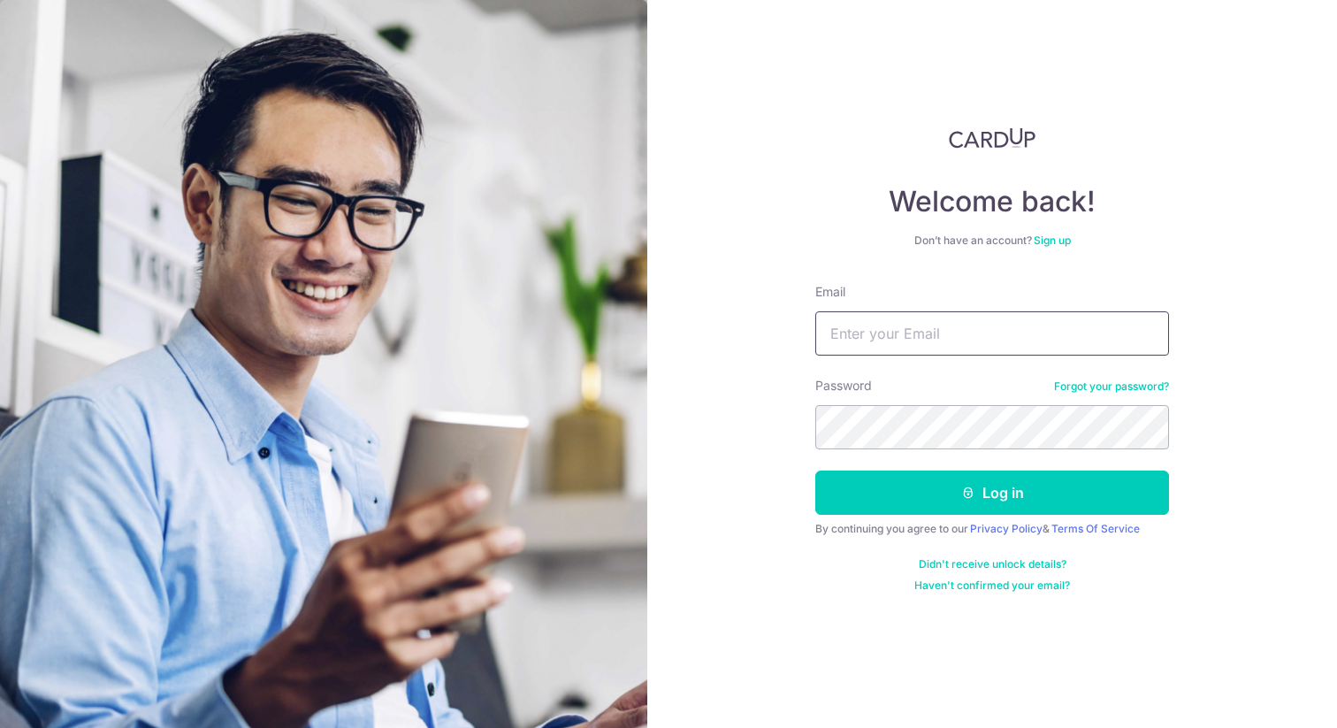
click at [853, 326] on input "Email" at bounding box center [992, 333] width 354 height 44
type input "Yohanresag@gmail.com"
click at [815, 470] on button "Log in" at bounding box center [992, 492] width 354 height 44
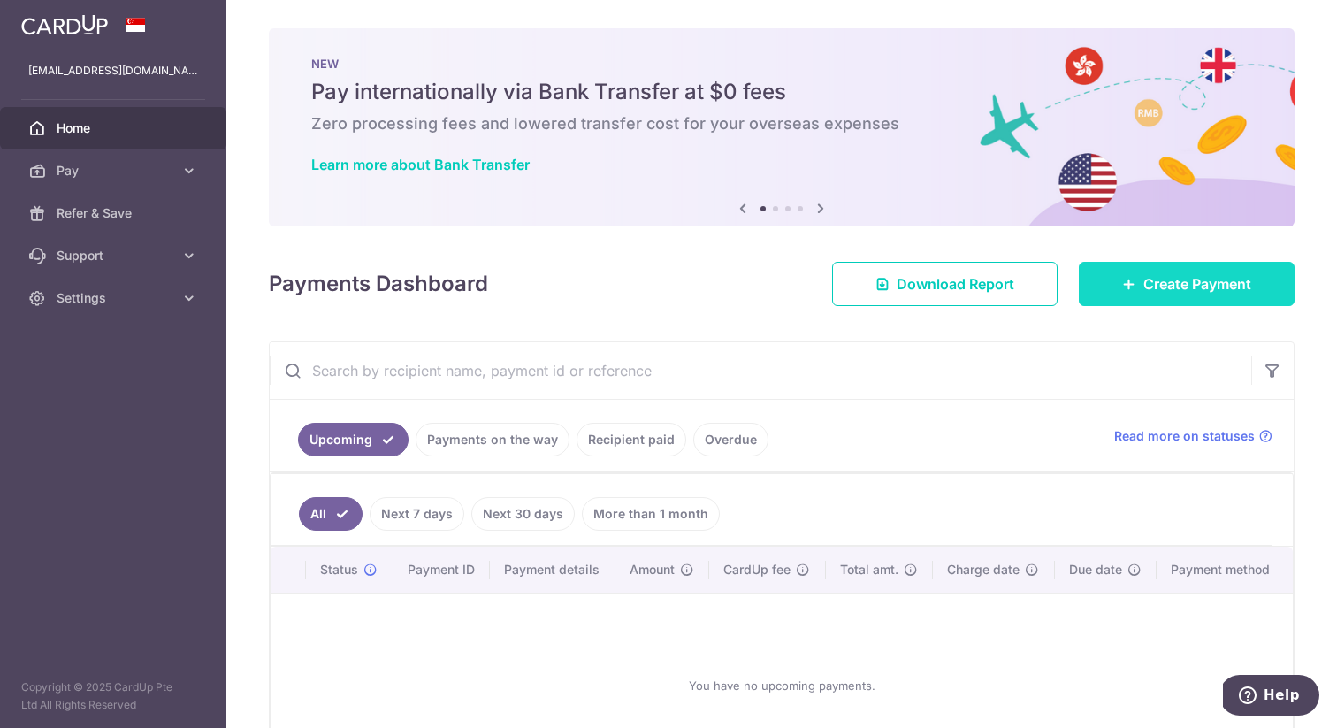
click at [1153, 302] on link "Create Payment" at bounding box center [1187, 284] width 216 height 44
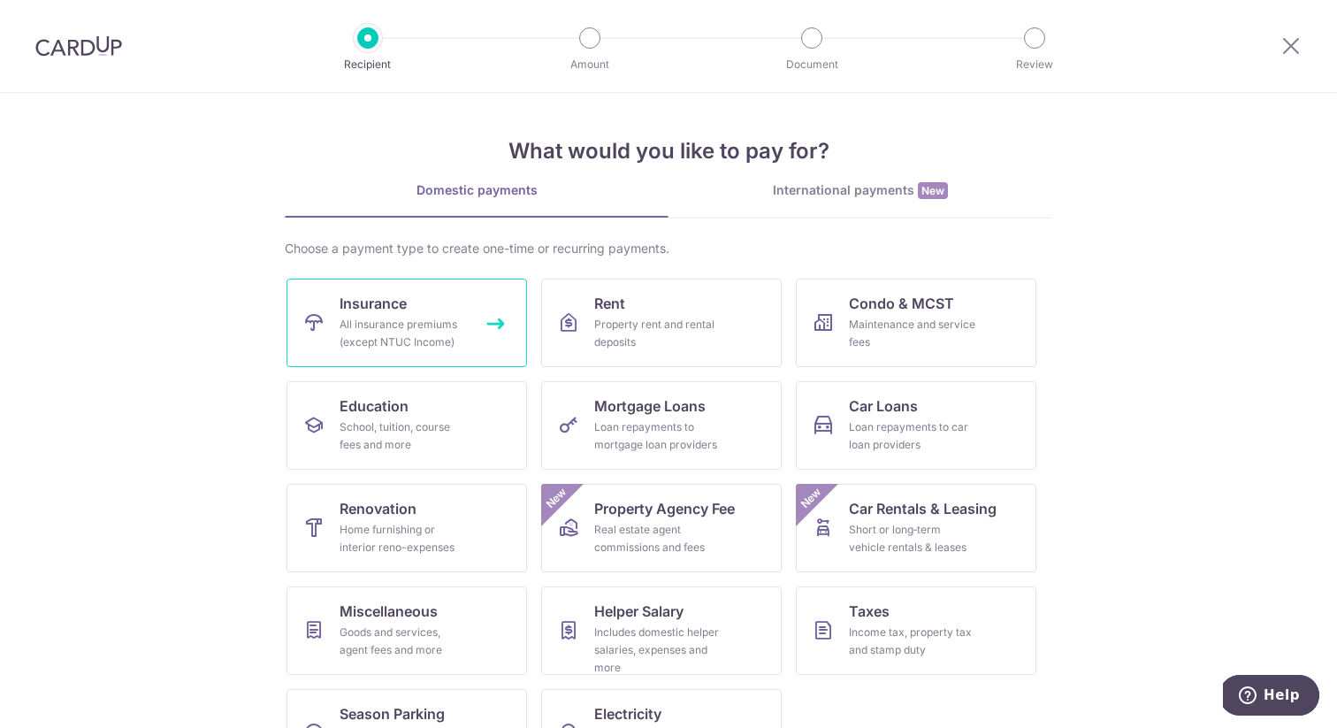
click at [352, 322] on div "All insurance premiums (except NTUC Income)" at bounding box center [403, 333] width 127 height 35
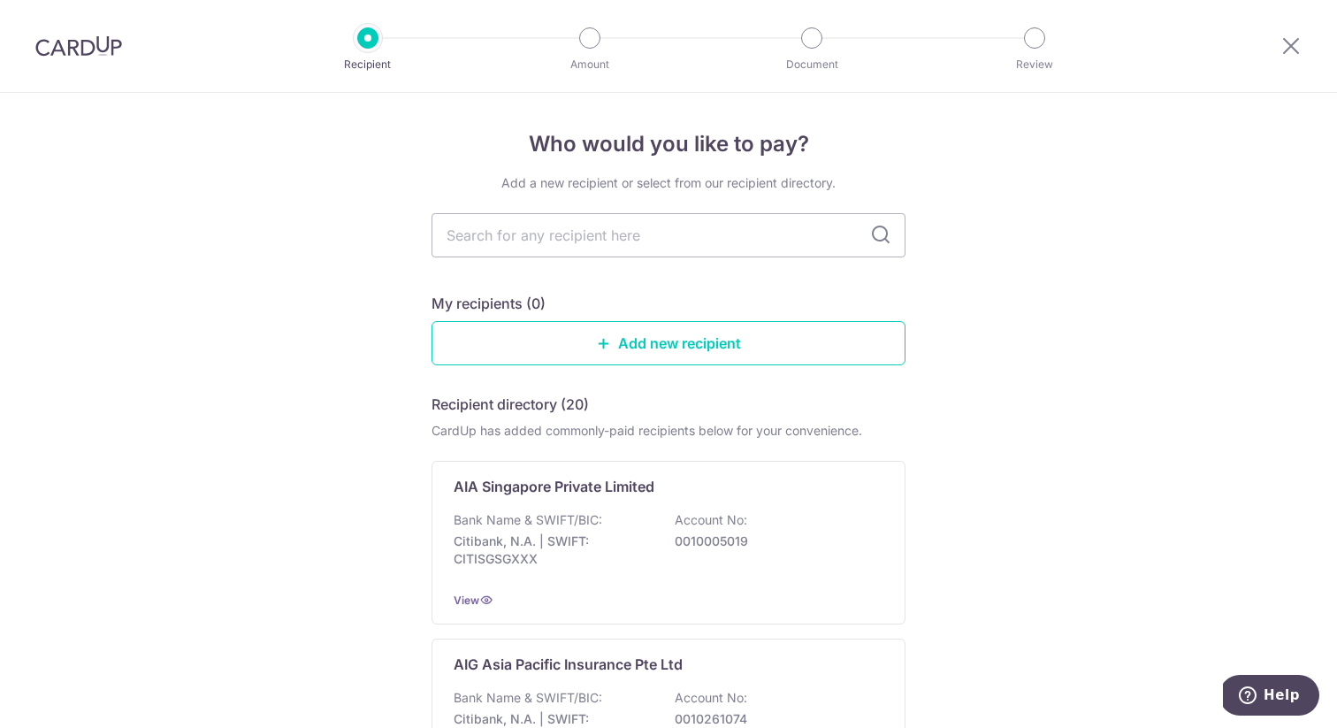
click at [884, 233] on icon at bounding box center [880, 235] width 21 height 21
click at [764, 230] on input "text" at bounding box center [669, 235] width 474 height 44
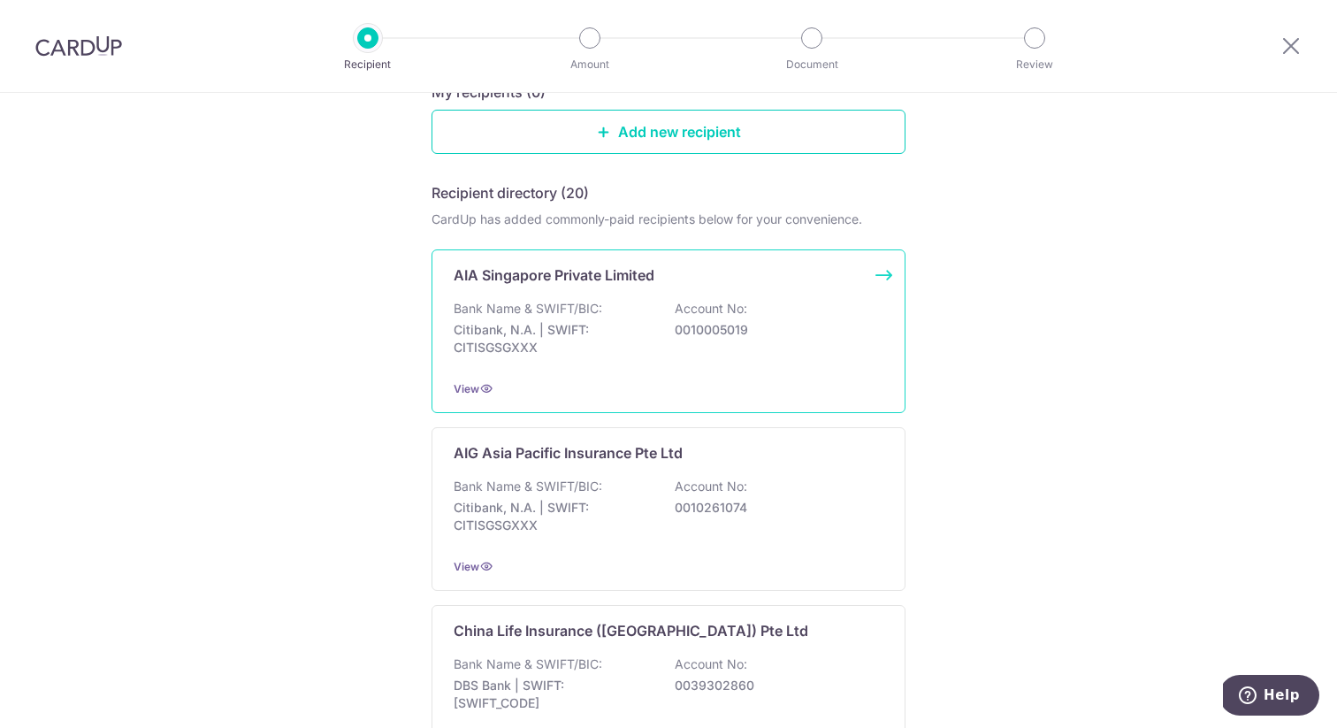
scroll to position [212, 0]
click at [797, 329] on p "0010005019" at bounding box center [774, 329] width 198 height 18
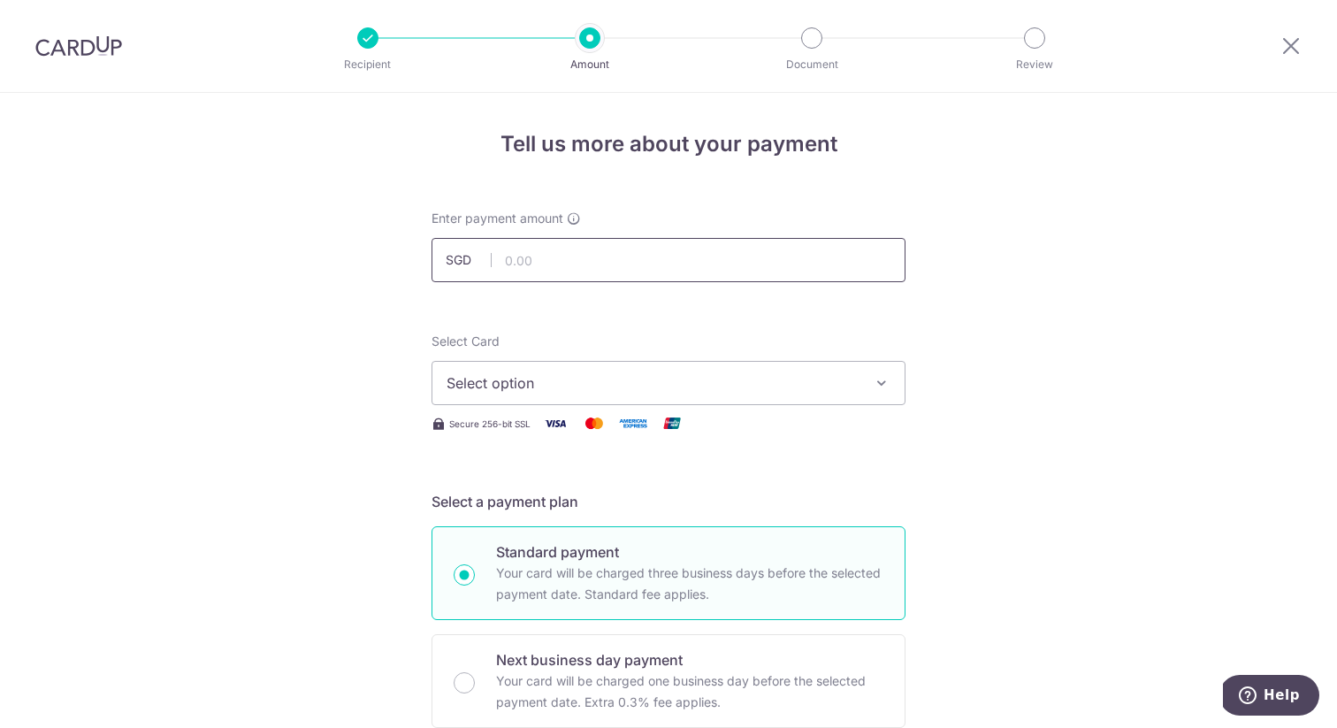
click at [750, 271] on input "text" at bounding box center [669, 260] width 474 height 44
type input "1,194.50"
click at [750, 382] on span "Select option" at bounding box center [653, 382] width 412 height 21
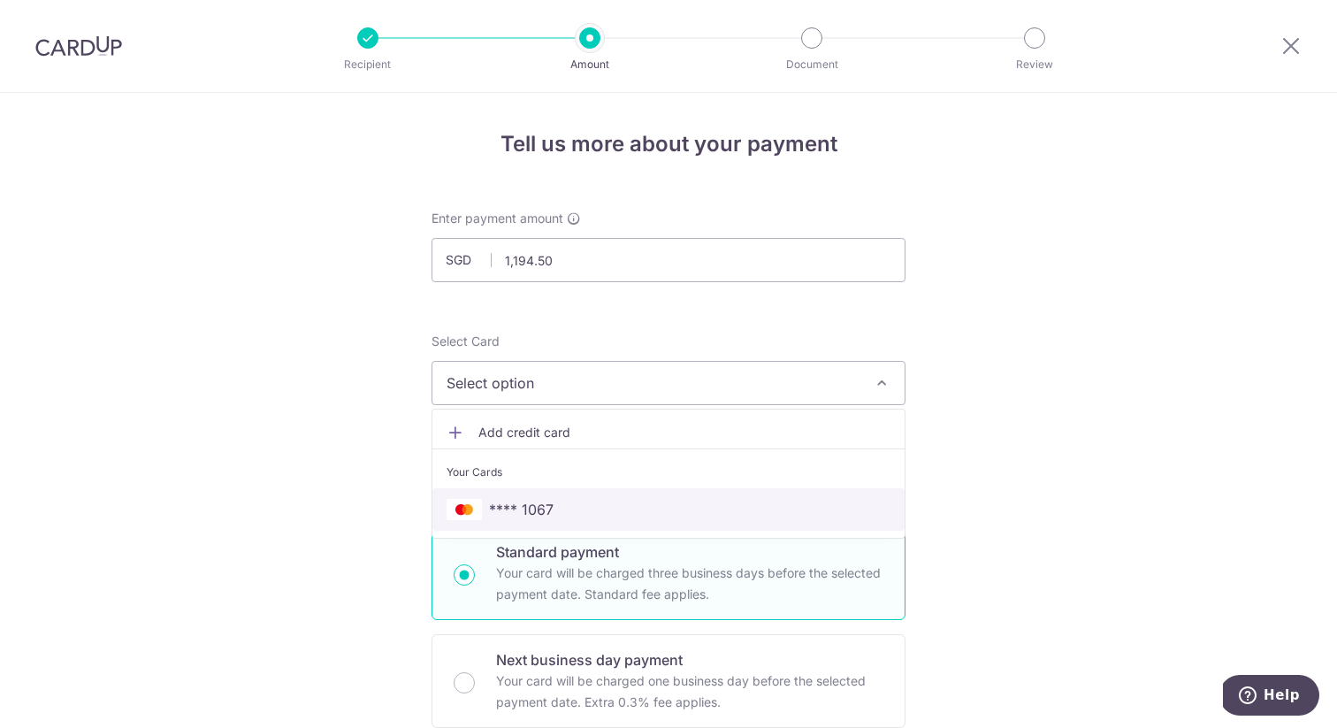
click at [566, 501] on span "**** 1067" at bounding box center [669, 509] width 444 height 21
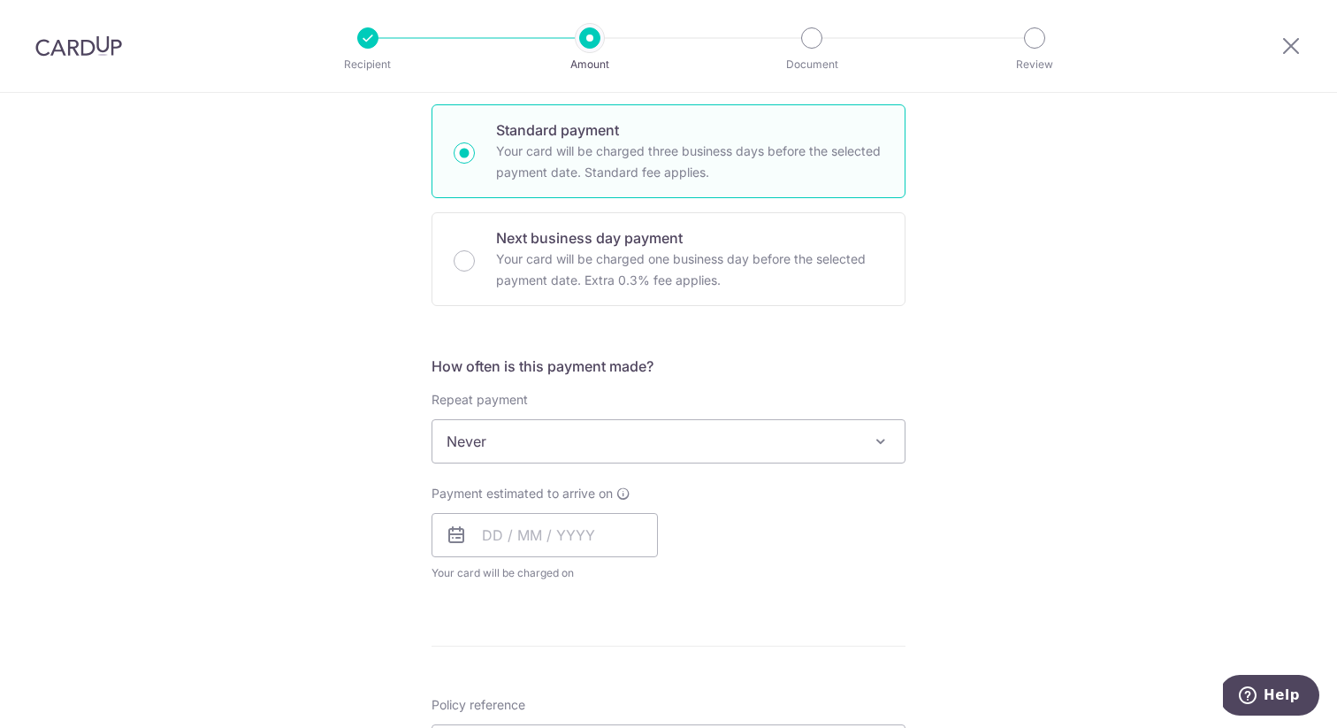
scroll to position [423, 0]
click at [767, 442] on span "Never" at bounding box center [668, 440] width 472 height 42
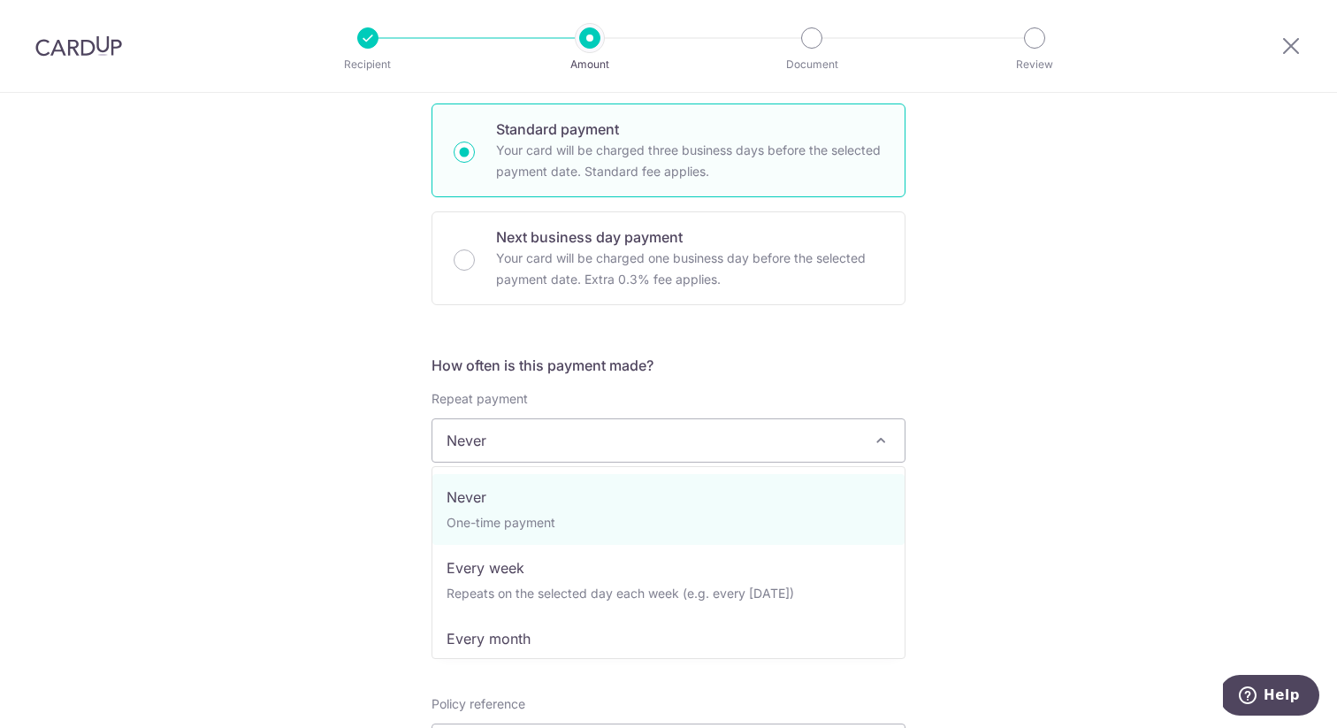
click at [767, 442] on span "Never" at bounding box center [668, 440] width 472 height 42
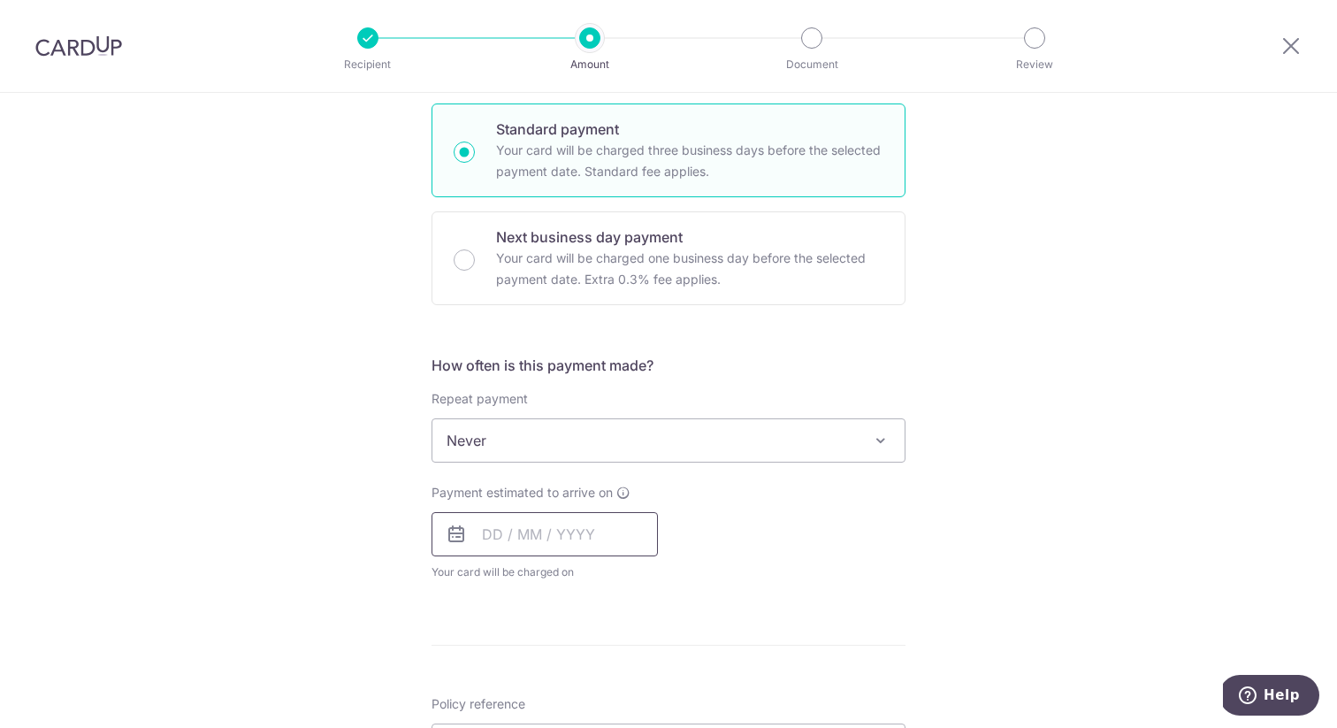
click at [553, 546] on input "text" at bounding box center [545, 534] width 226 height 44
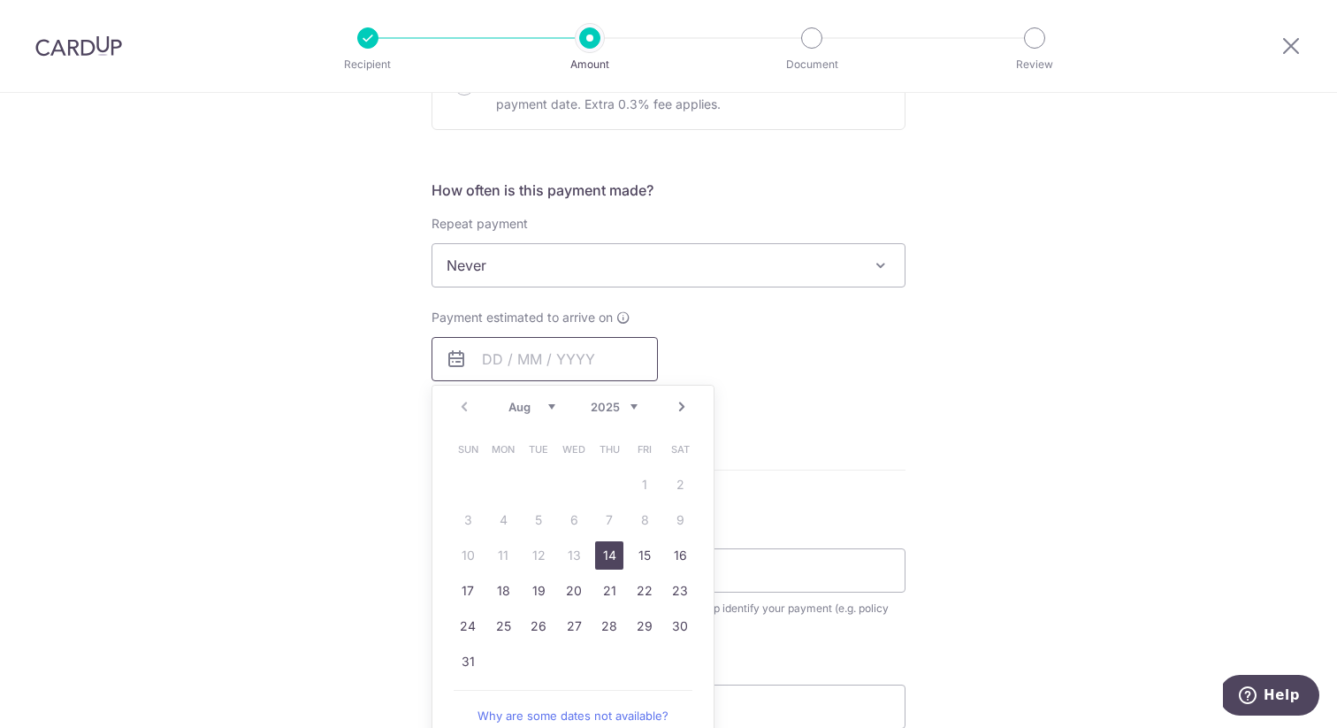
scroll to position [636, 0]
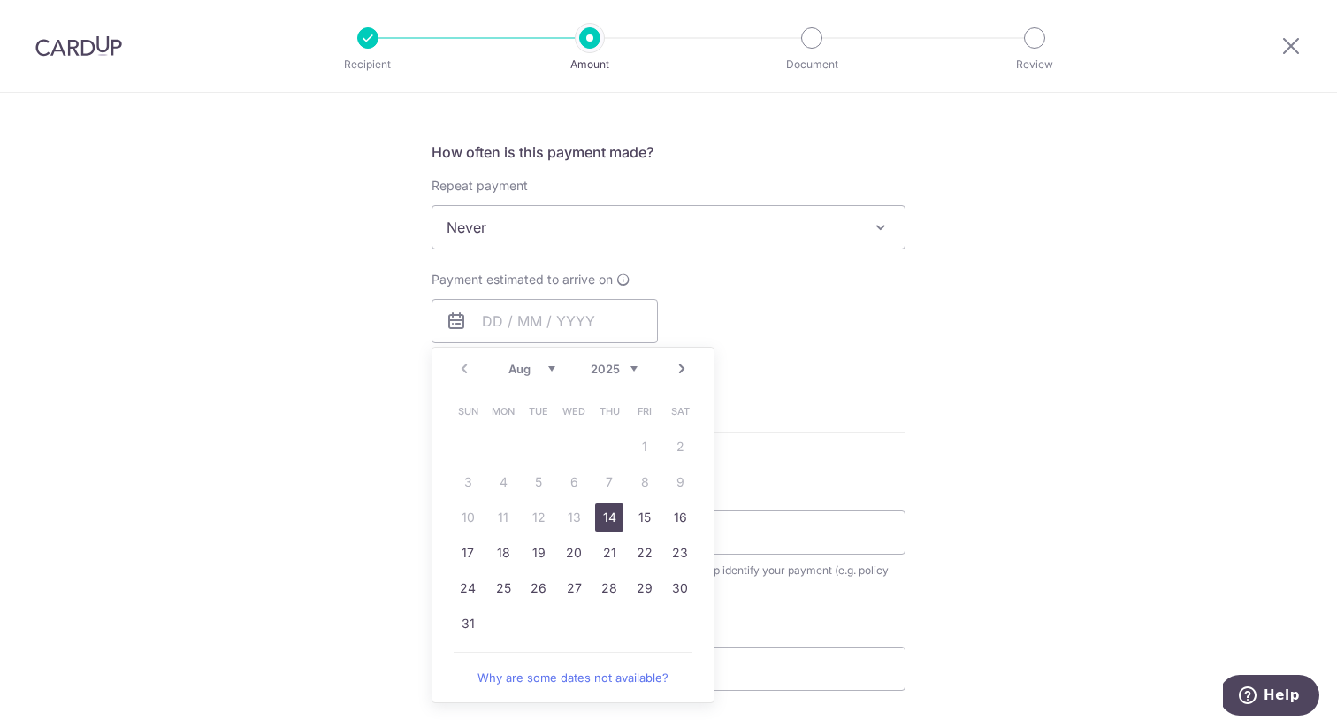
click at [600, 517] on link "14" at bounding box center [609, 517] width 28 height 28
type input "[DATE]"
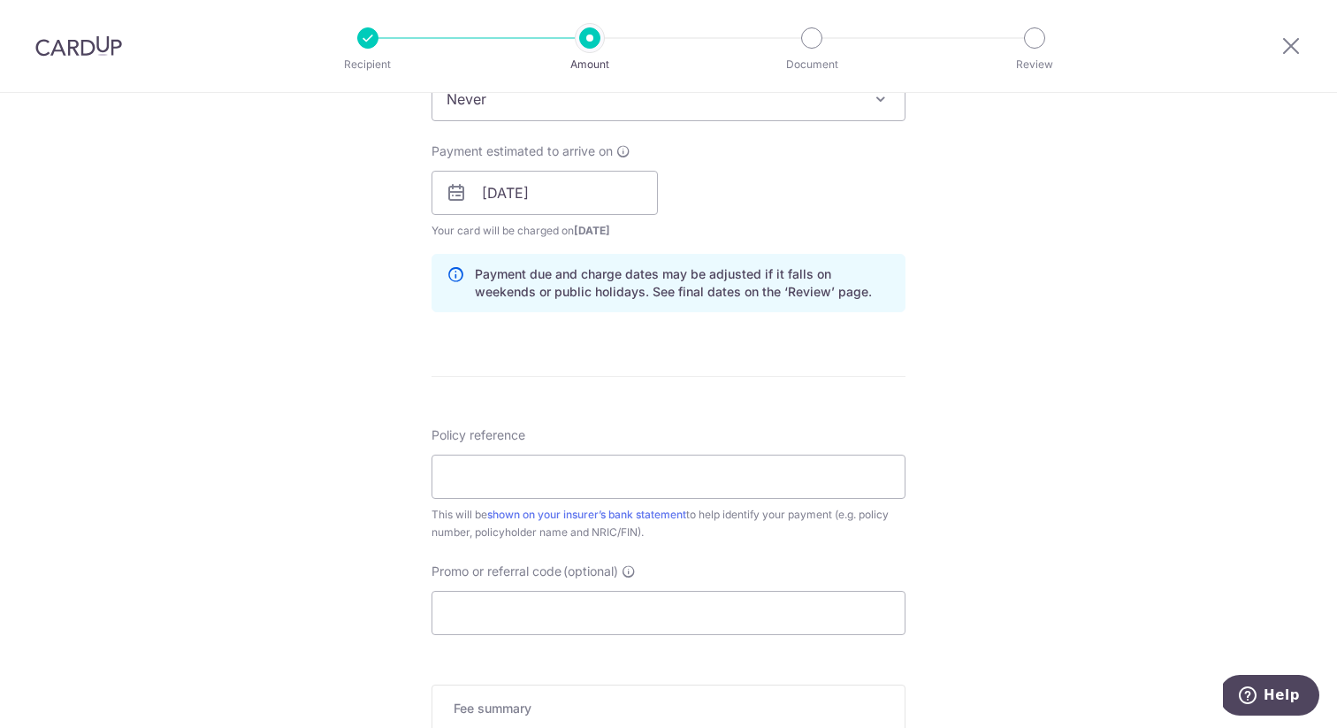
scroll to position [775, 0]
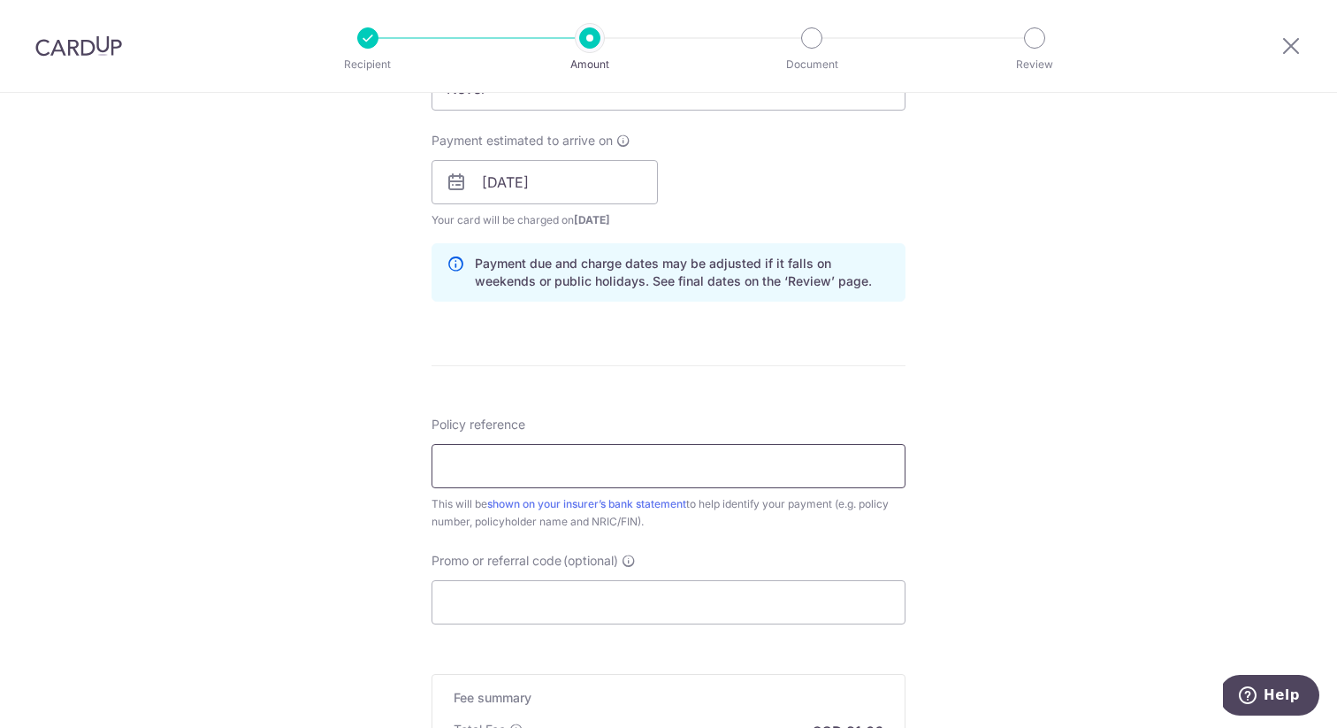
click at [783, 464] on input "Policy reference" at bounding box center [669, 466] width 474 height 44
click at [898, 355] on form "Enter payment amount SGD 1,194.50 1194.50 Select Card **** 1067 Add credit card…" at bounding box center [669, 171] width 474 height 1472
click at [822, 461] on input "Policy reference" at bounding box center [669, 466] width 474 height 44
click at [714, 524] on div "This will be shown on your insurer’s bank statement to help identify your payme…" at bounding box center [669, 512] width 474 height 35
click at [632, 500] on link "shown on your insurer’s bank statement" at bounding box center [586, 503] width 199 height 13
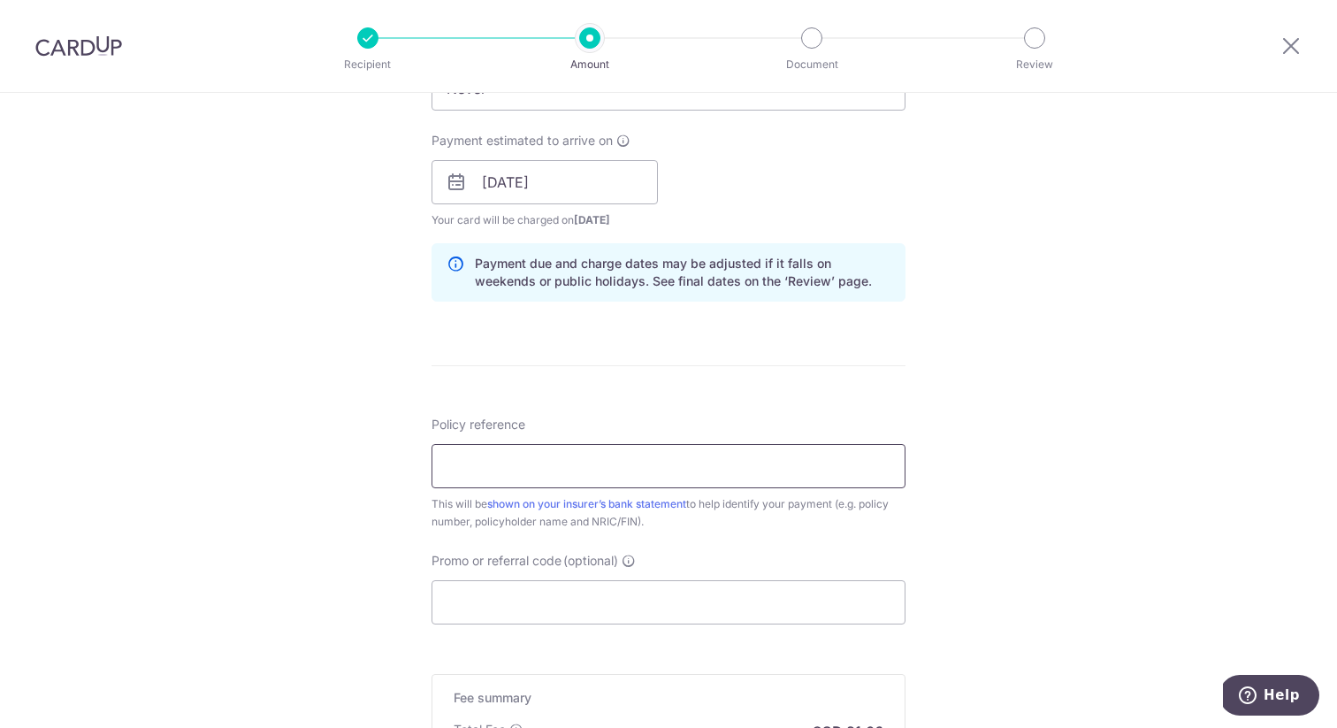
click at [712, 455] on input "Policy reference" at bounding box center [669, 466] width 474 height 44
type input "E237974268"
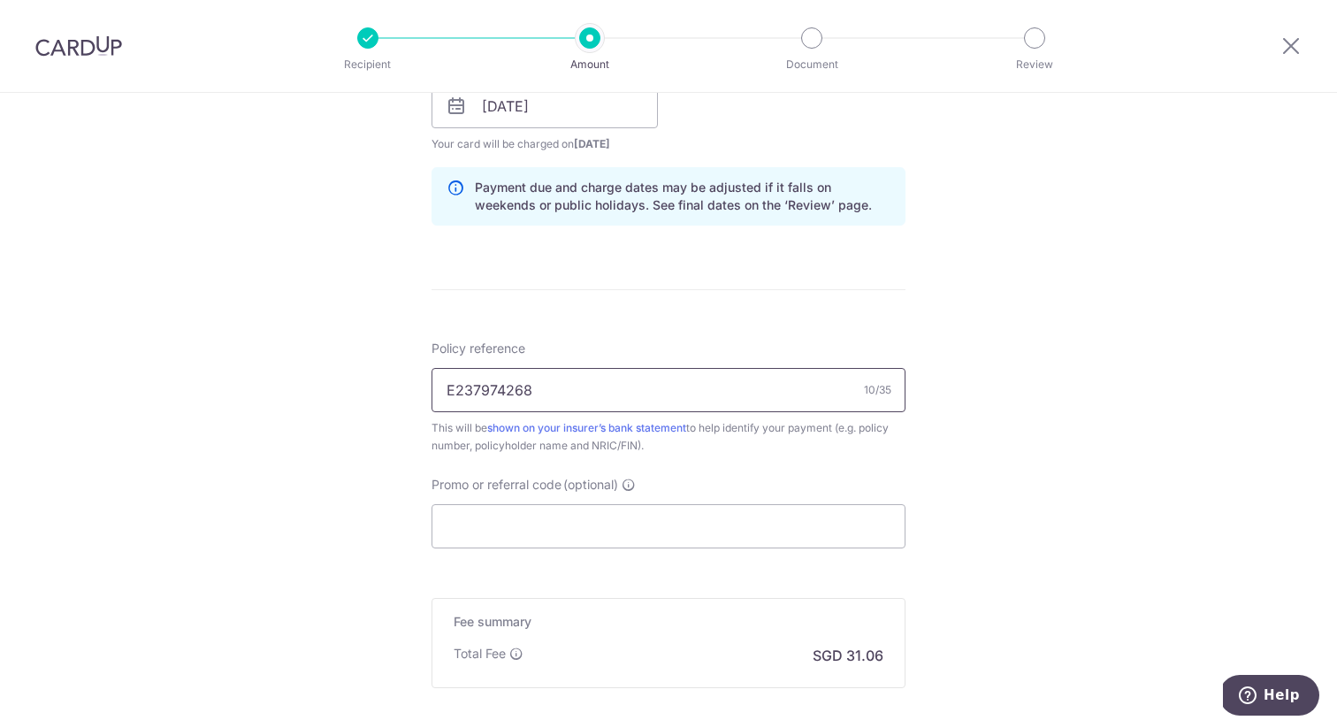
scroll to position [856, 0]
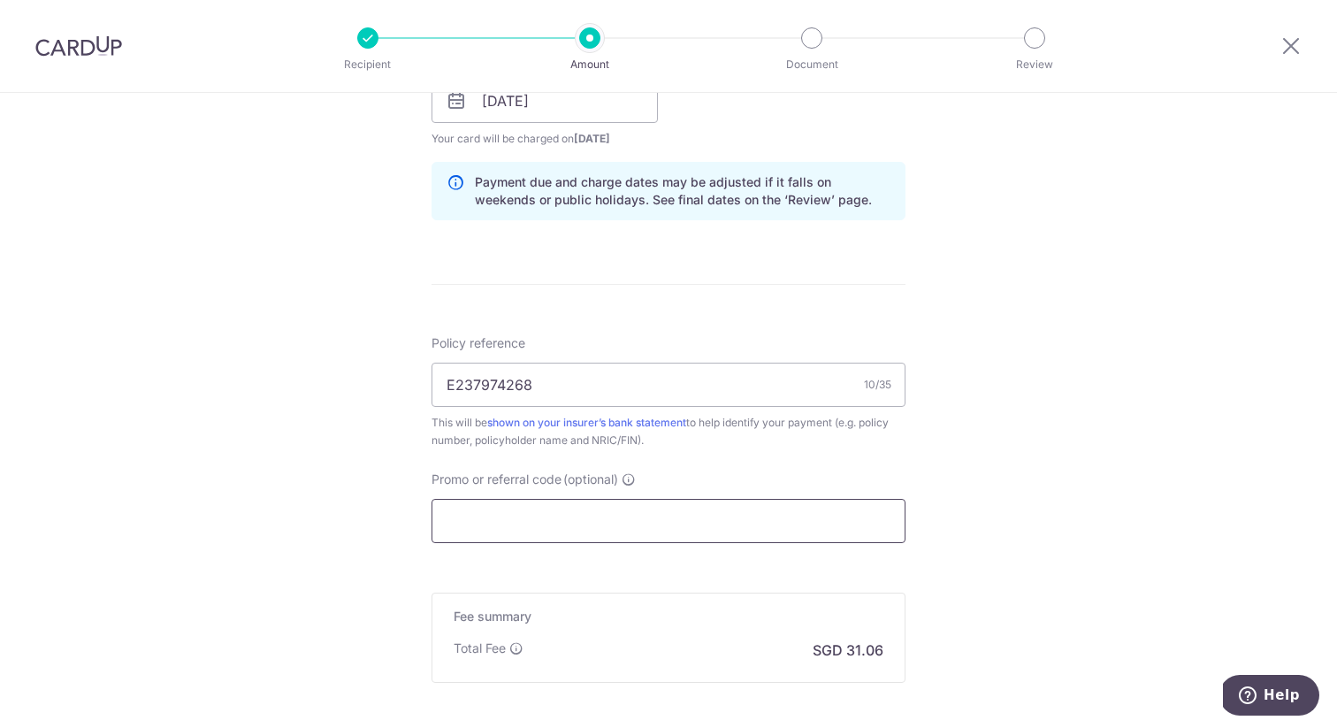
click at [590, 516] on input "Promo or referral code (optional)" at bounding box center [669, 521] width 474 height 44
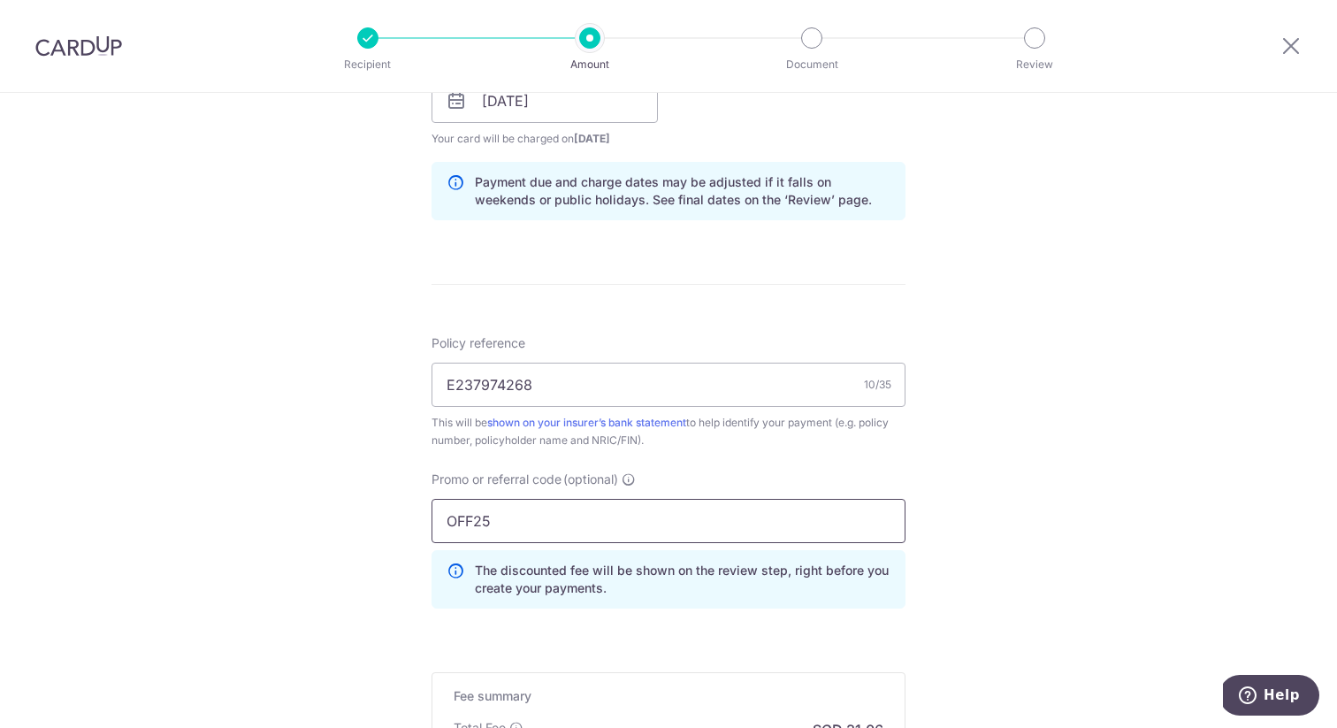
click at [478, 519] on input "OFF25" at bounding box center [669, 521] width 474 height 44
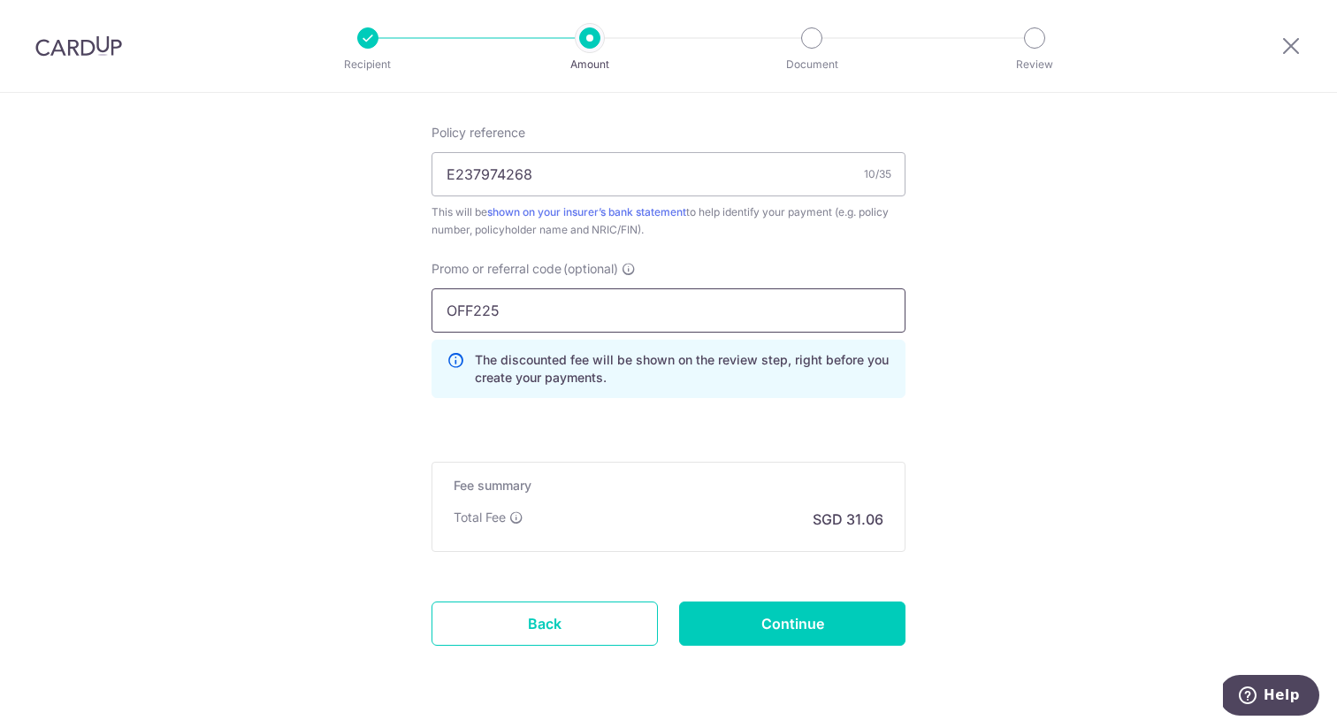
scroll to position [1067, 0]
click at [633, 305] on input "OFF225" at bounding box center [669, 309] width 474 height 44
type input "OFF225"
click button "Add Card" at bounding box center [0, 0] width 0 height 0
click at [769, 621] on input "Continue" at bounding box center [792, 622] width 226 height 44
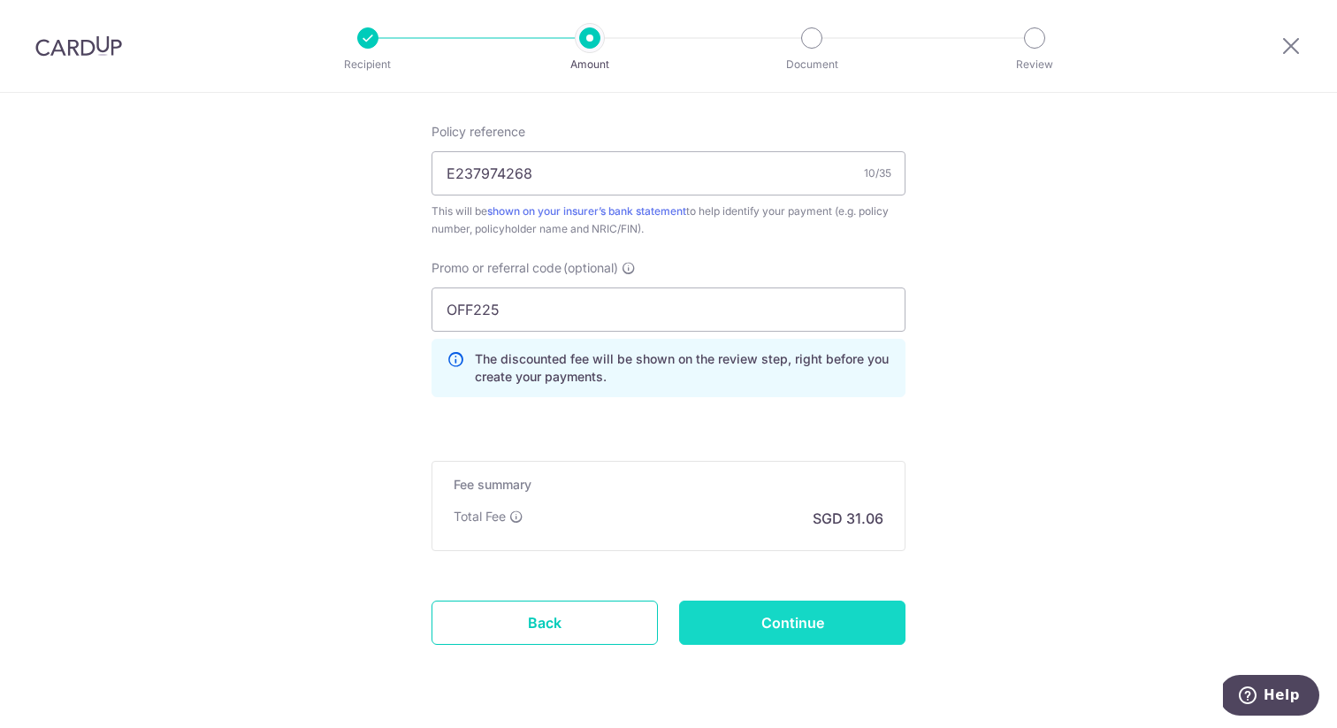
type input "Create Schedule"
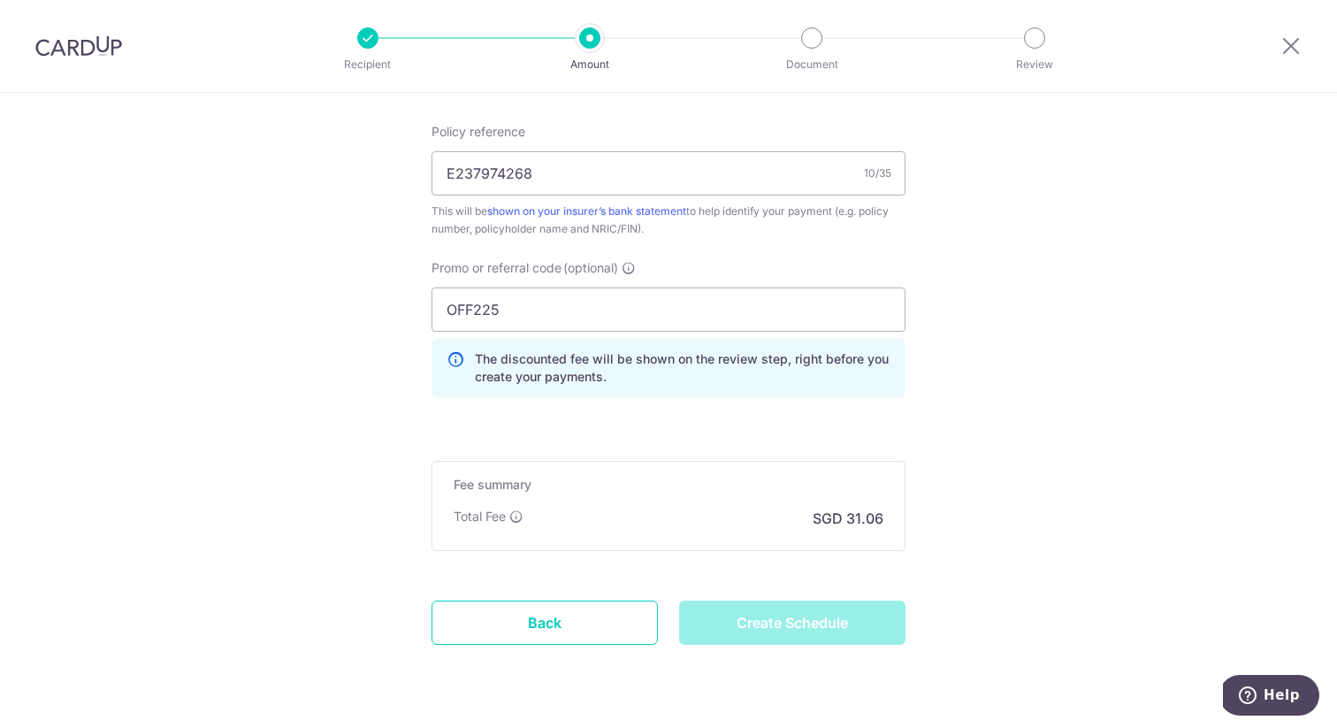
scroll to position [808, 0]
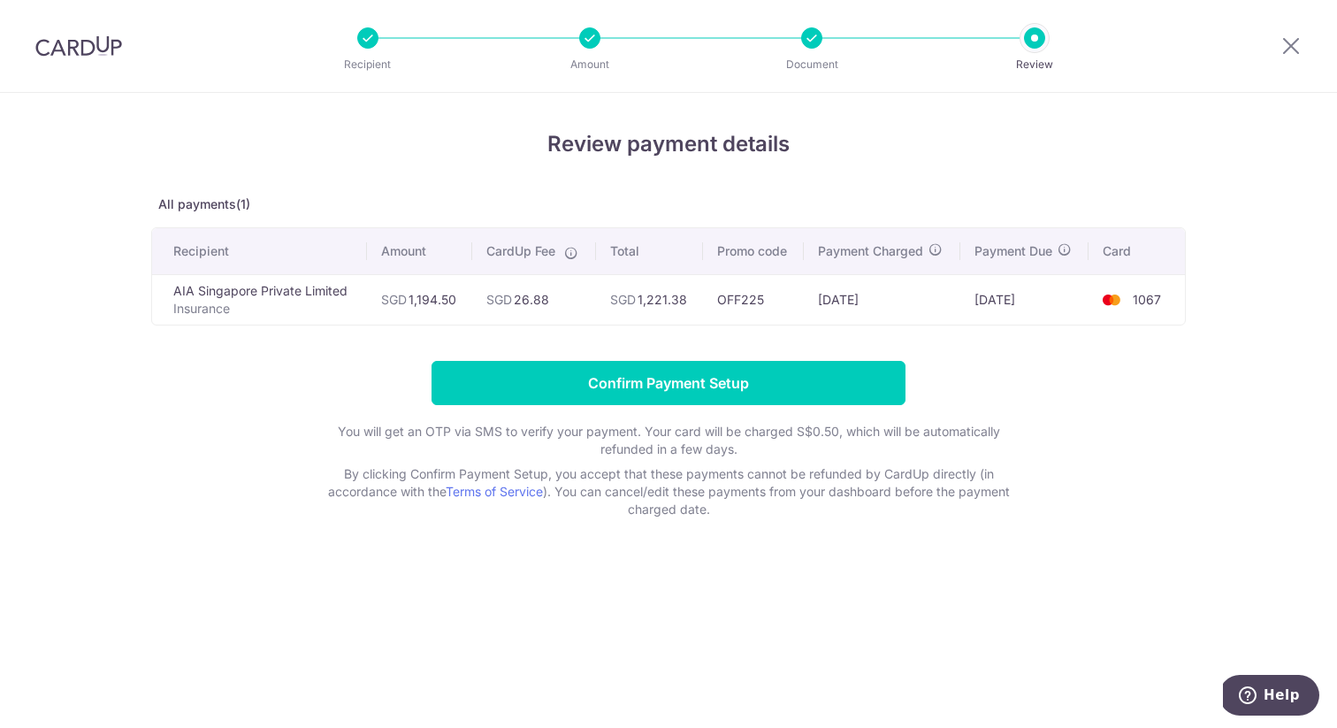
click at [572, 251] on icon at bounding box center [571, 253] width 14 height 14
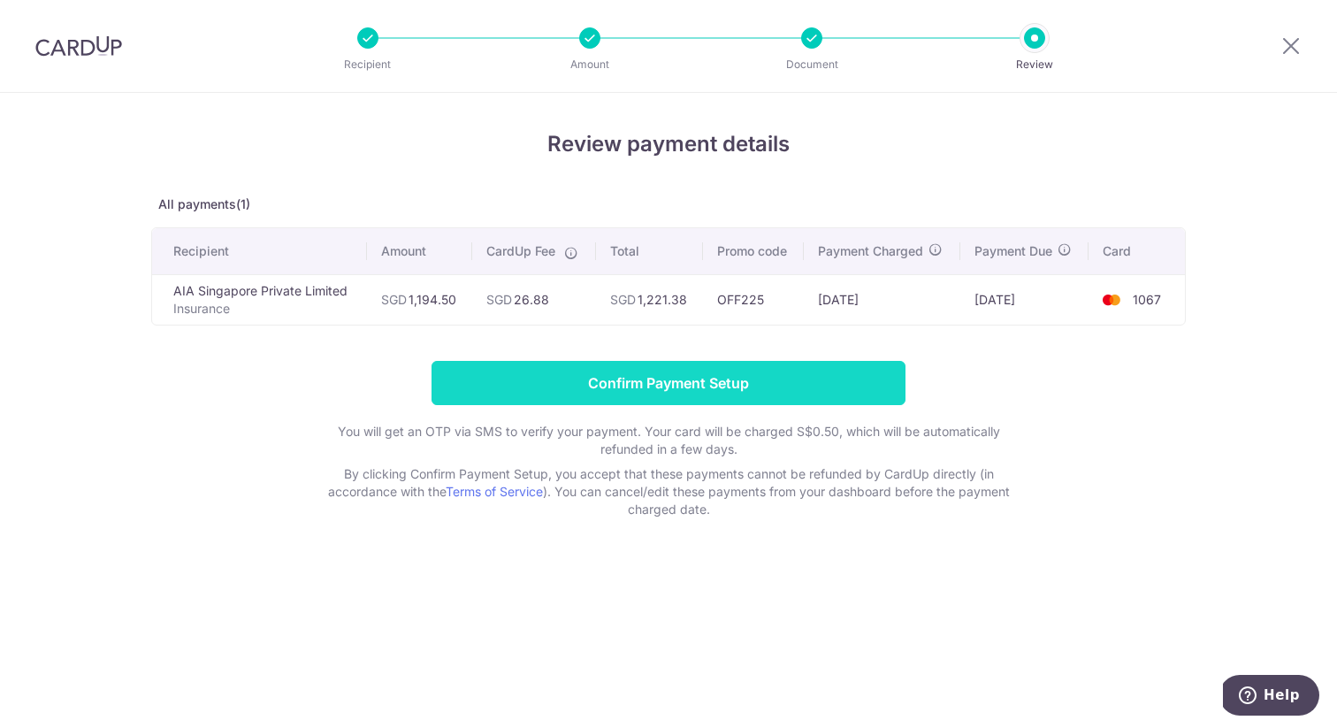
click at [804, 380] on input "Confirm Payment Setup" at bounding box center [669, 383] width 474 height 44
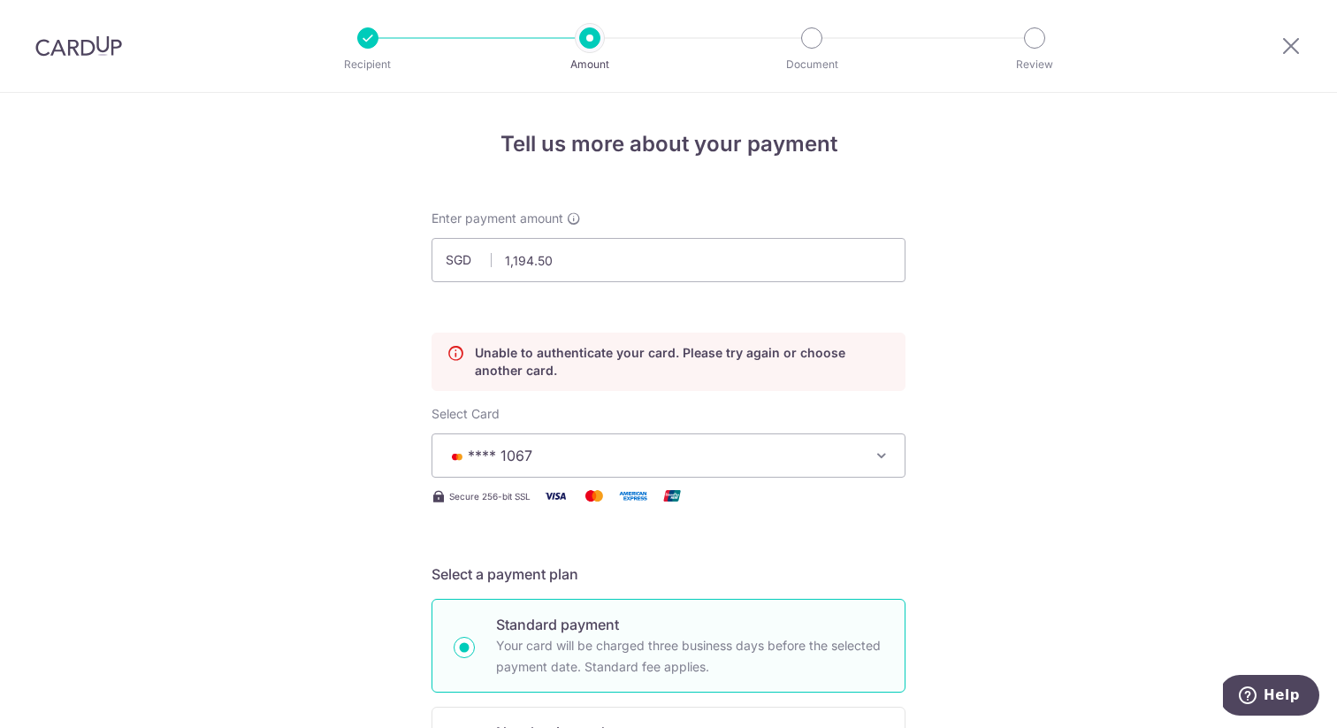
click at [101, 46] on img at bounding box center [78, 45] width 87 height 21
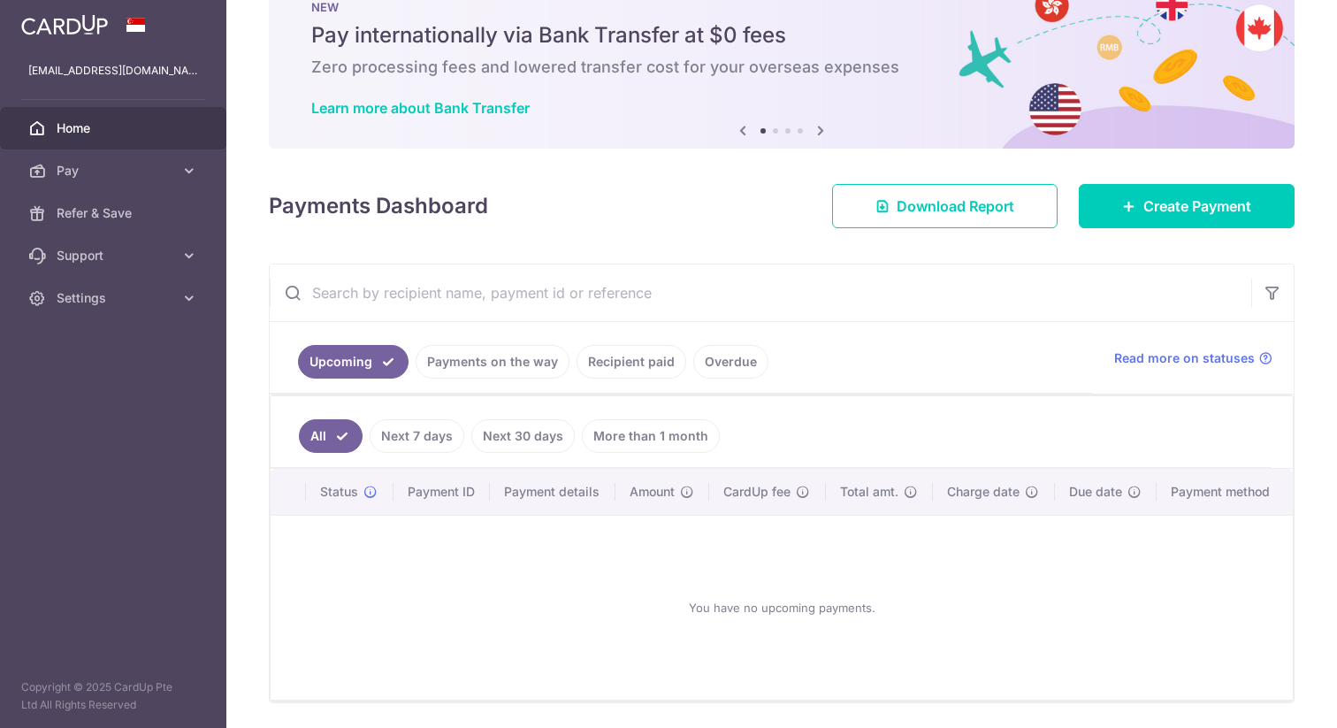
scroll to position [90, 0]
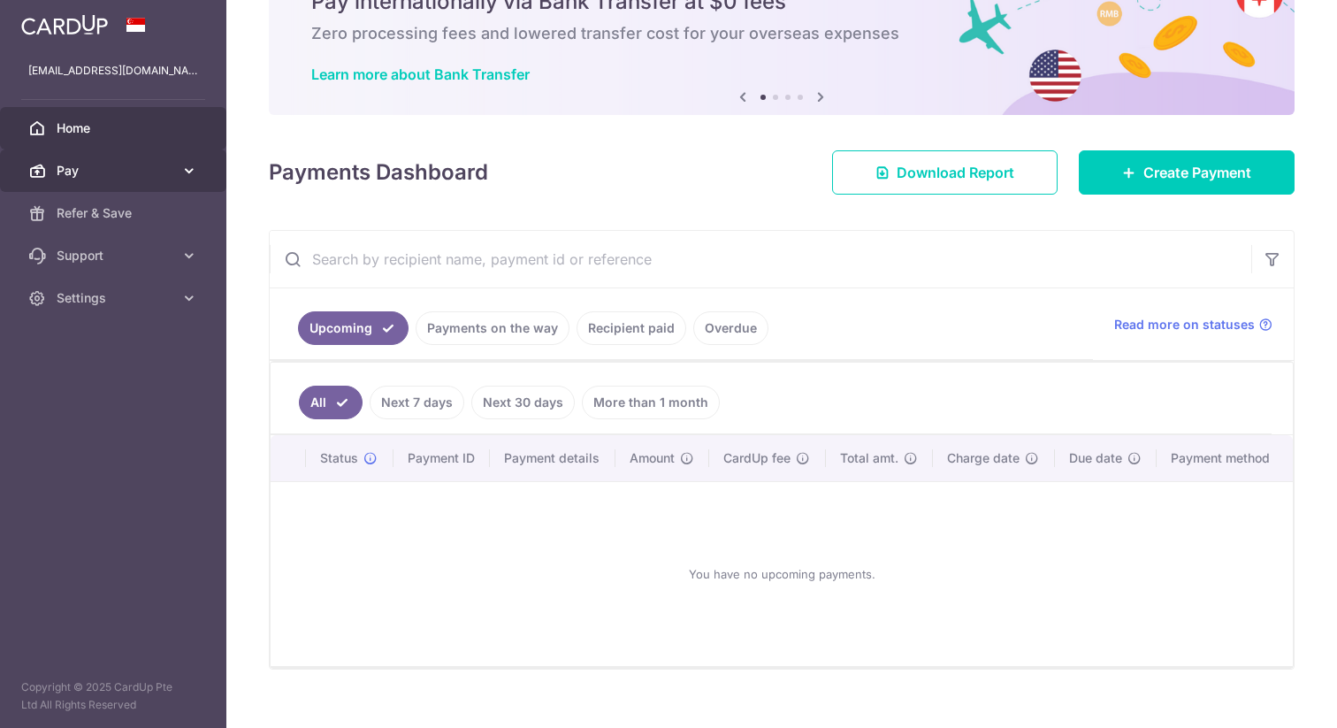
click at [164, 178] on span "Pay" at bounding box center [115, 171] width 117 height 18
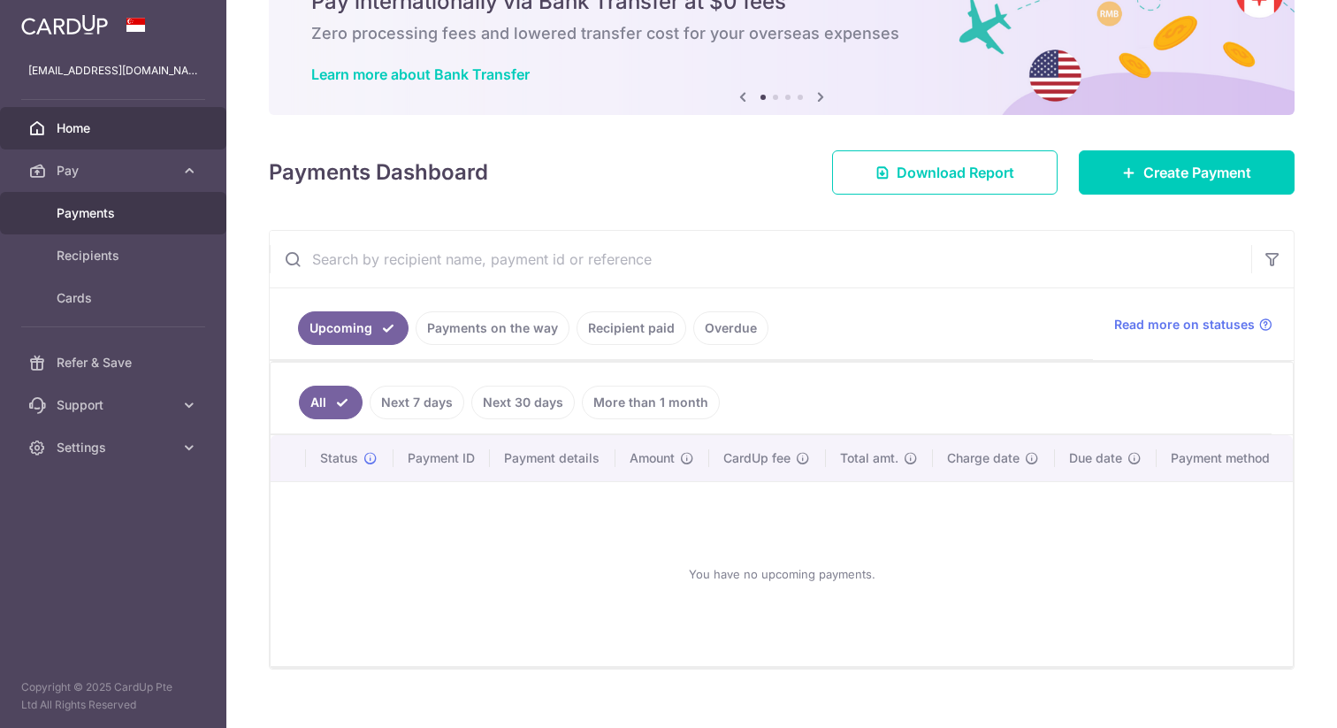
click at [127, 206] on span "Payments" at bounding box center [115, 213] width 117 height 18
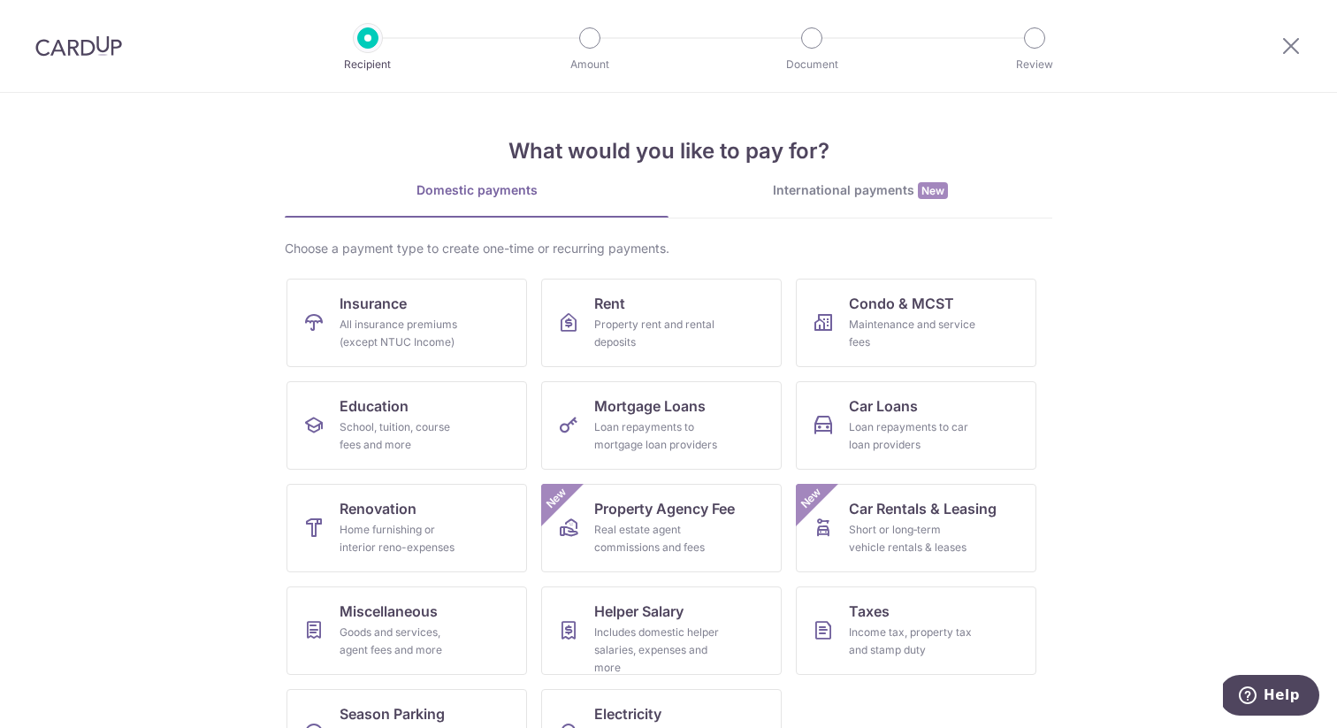
click at [65, 35] on img at bounding box center [78, 45] width 87 height 21
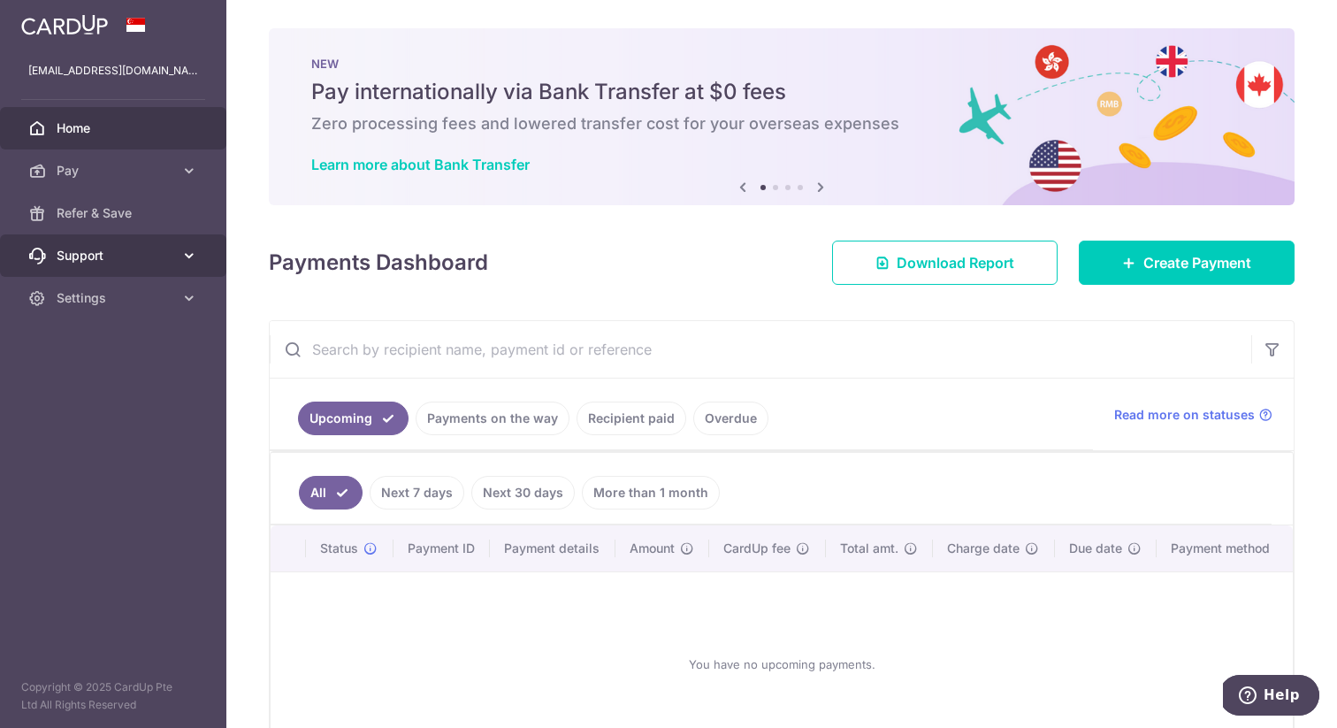
click at [146, 248] on span "Support" at bounding box center [115, 256] width 117 height 18
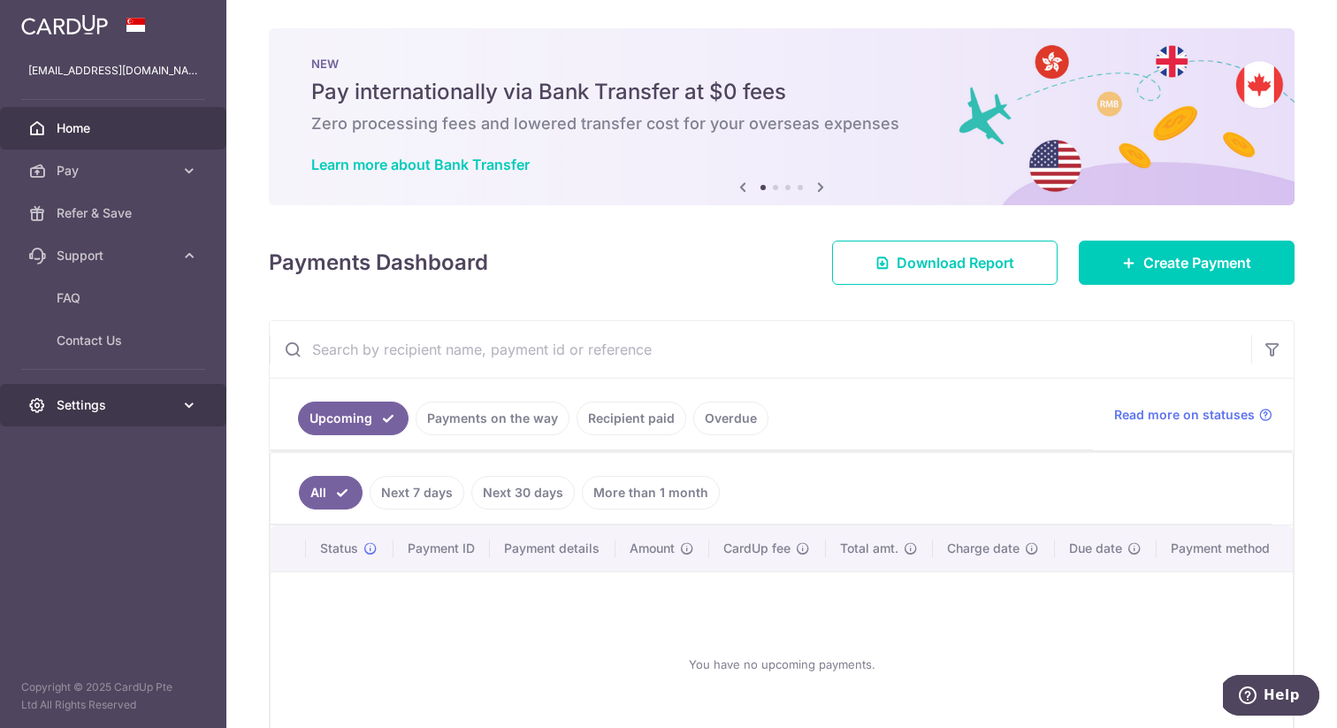
click at [118, 418] on link "Settings" at bounding box center [113, 405] width 226 height 42
click at [514, 417] on link "Payments on the way" at bounding box center [493, 418] width 154 height 34
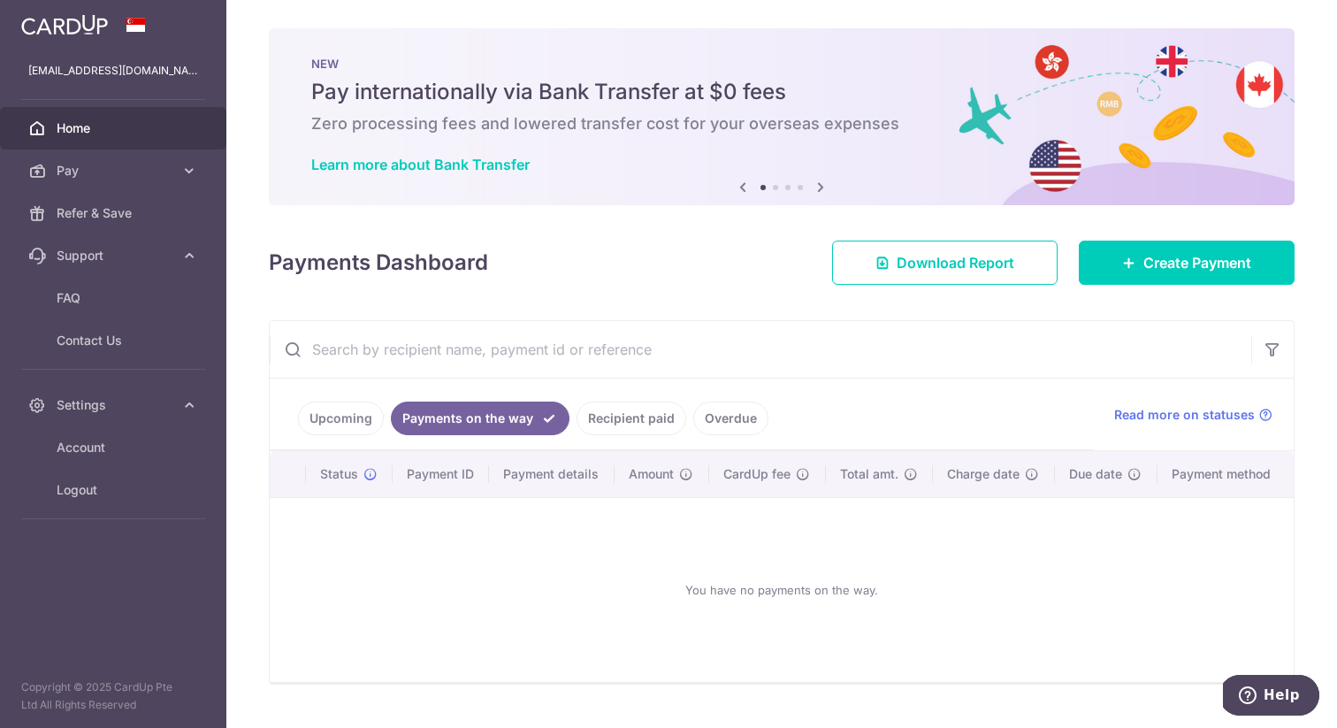
click at [588, 425] on link "Recipient paid" at bounding box center [632, 418] width 110 height 34
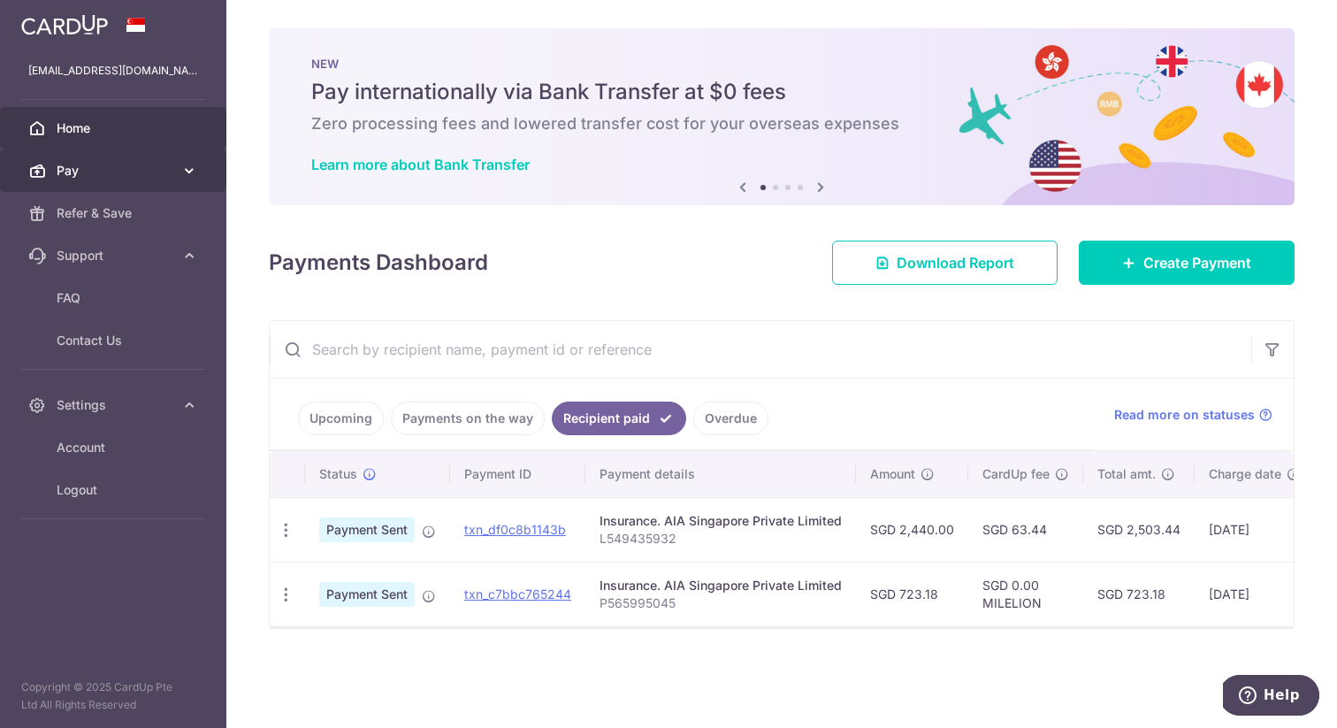
click at [117, 186] on link "Pay" at bounding box center [113, 170] width 226 height 42
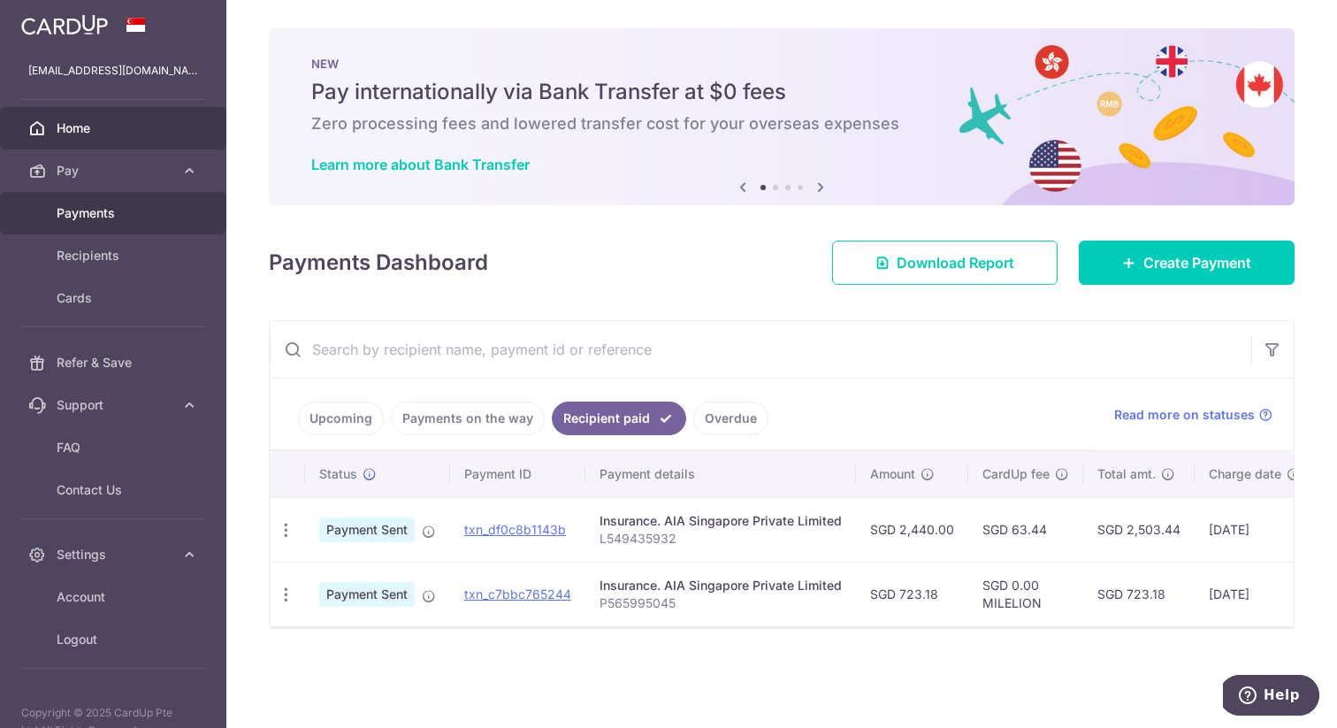
click at [151, 221] on span "Payments" at bounding box center [115, 213] width 117 height 18
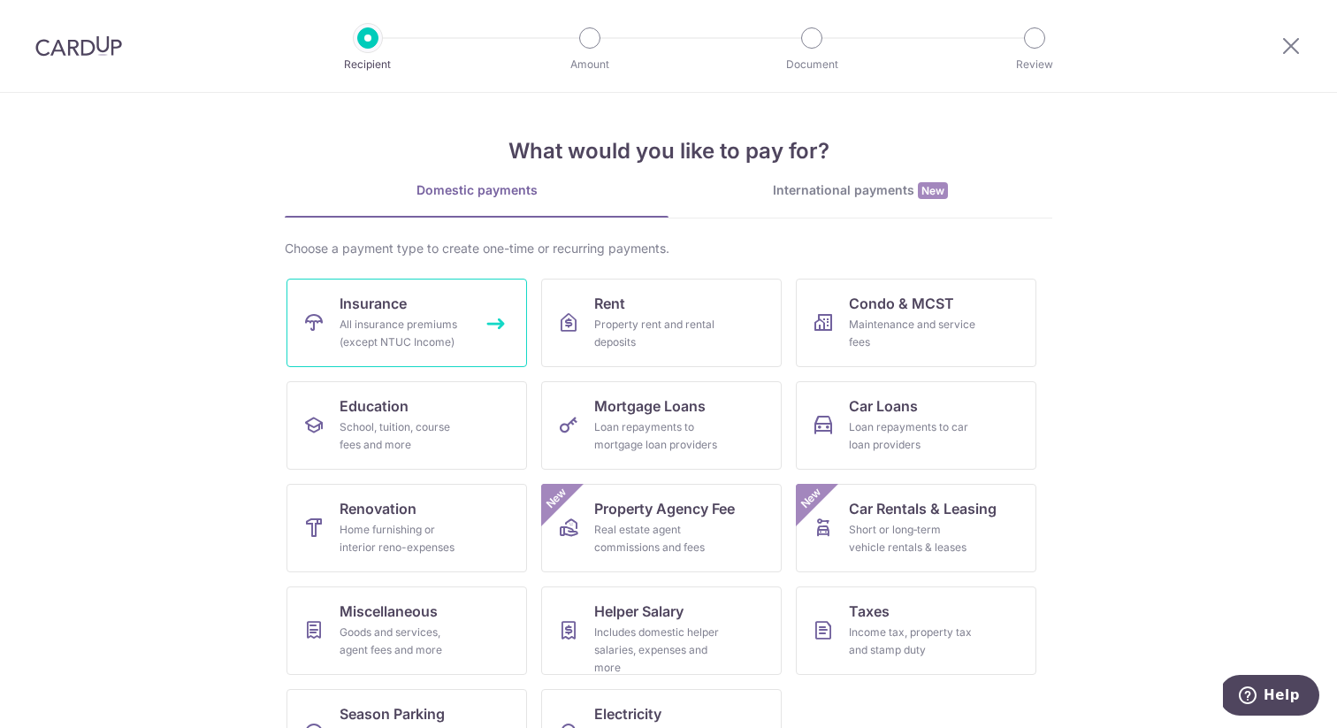
click at [357, 310] on span "Insurance" at bounding box center [373, 303] width 67 height 21
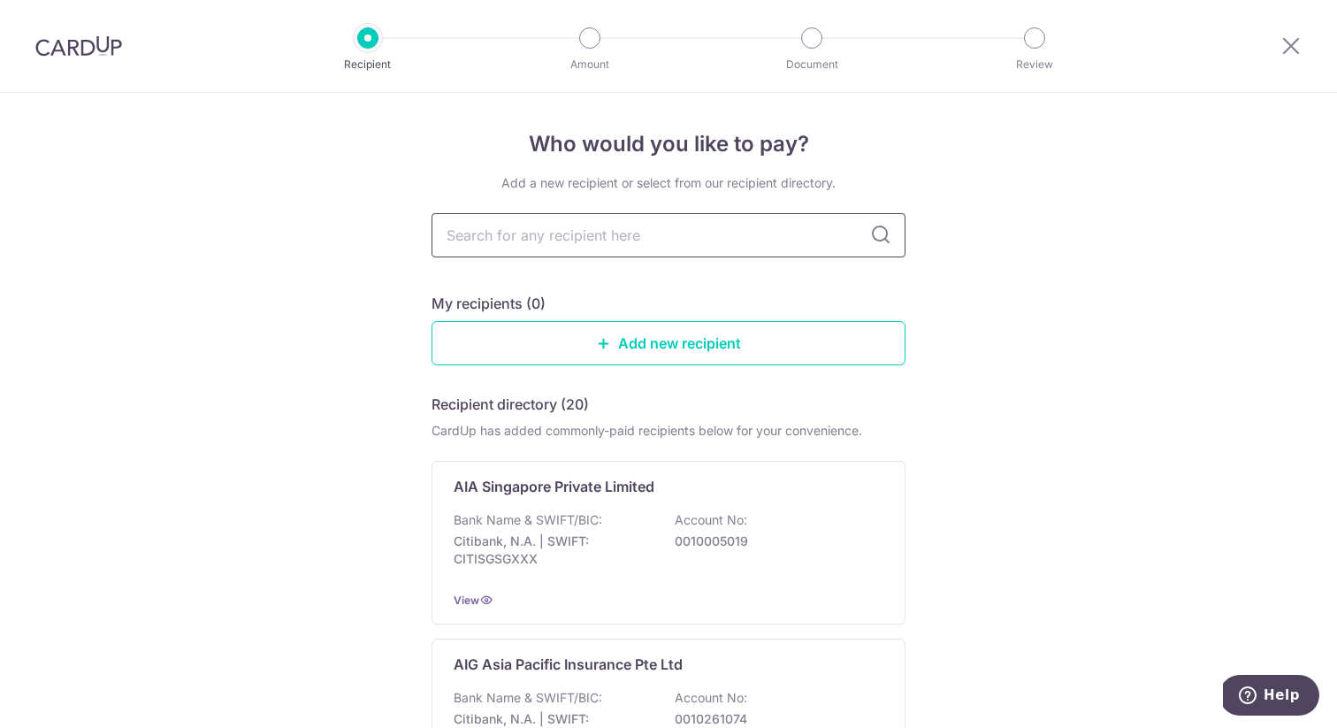
click at [745, 222] on input "text" at bounding box center [669, 235] width 474 height 44
click at [678, 546] on p "0010005019" at bounding box center [774, 541] width 198 height 18
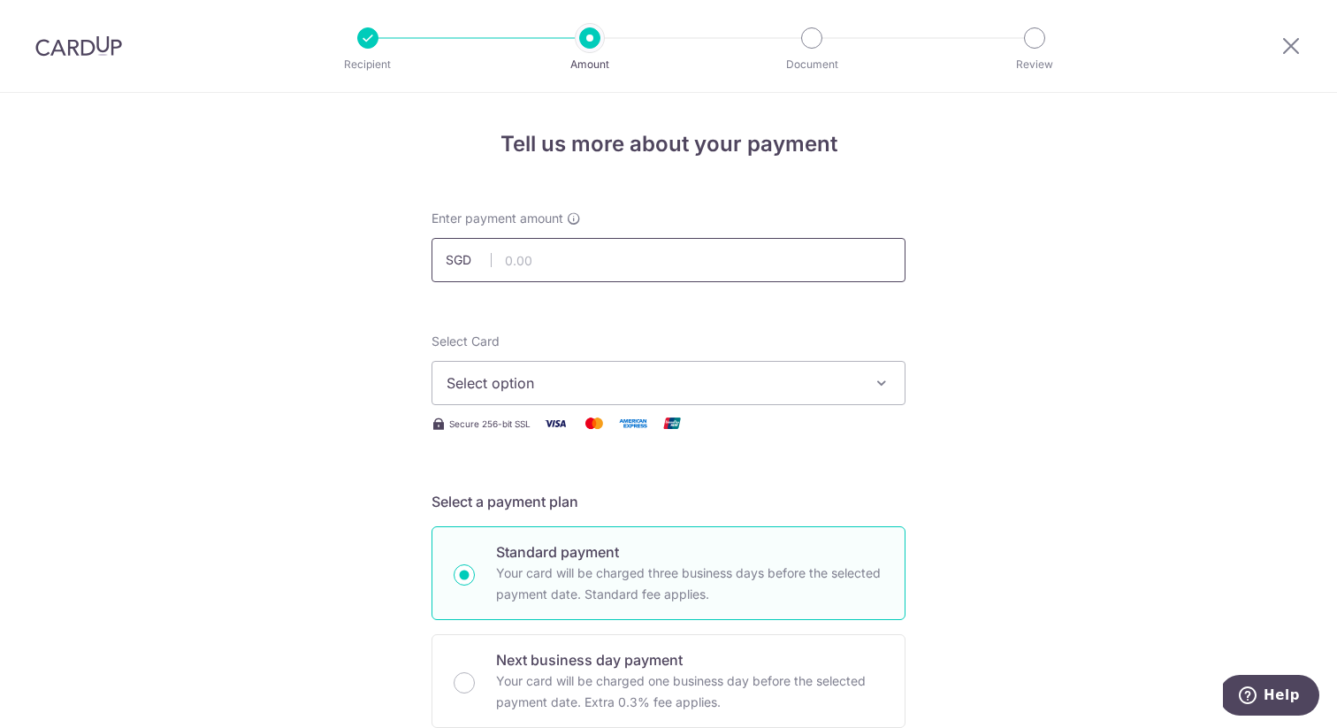
click at [596, 265] on input "text" at bounding box center [669, 260] width 474 height 44
click at [589, 387] on span "Select option" at bounding box center [653, 382] width 412 height 21
type input "1,194.50"
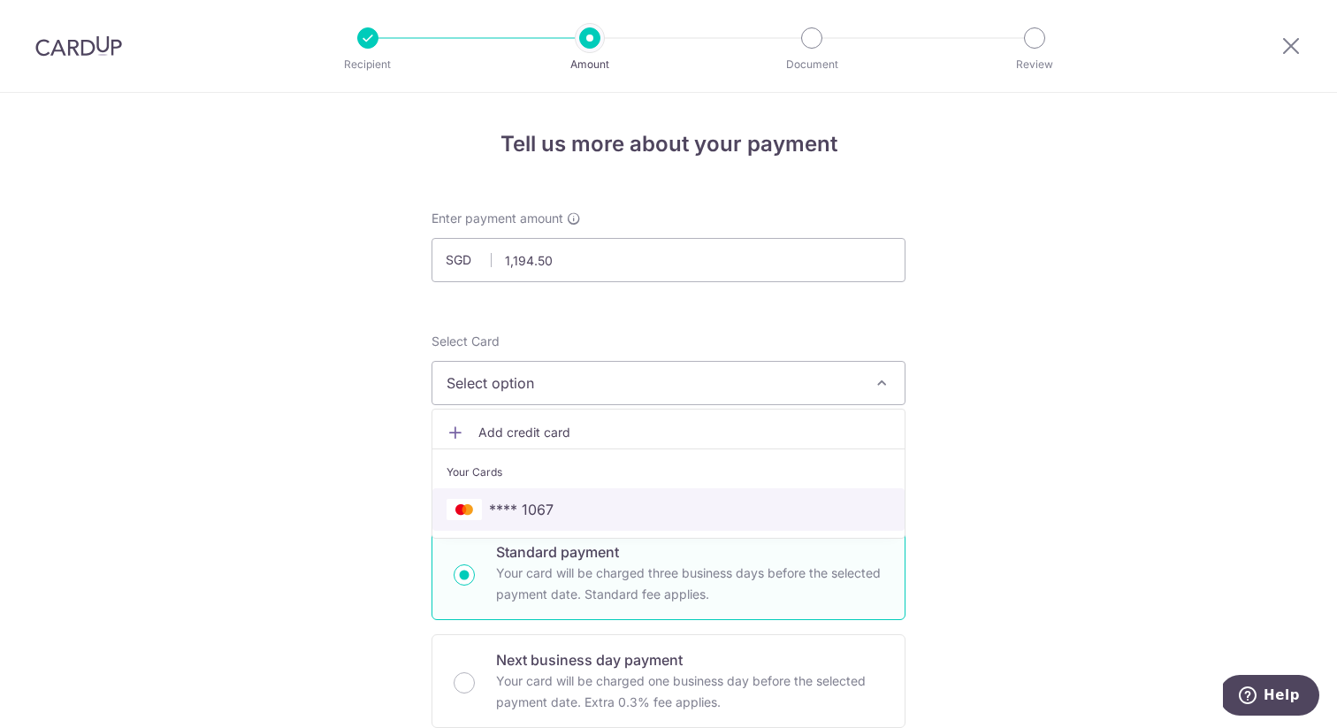
click at [562, 505] on span "**** 1067" at bounding box center [669, 509] width 444 height 21
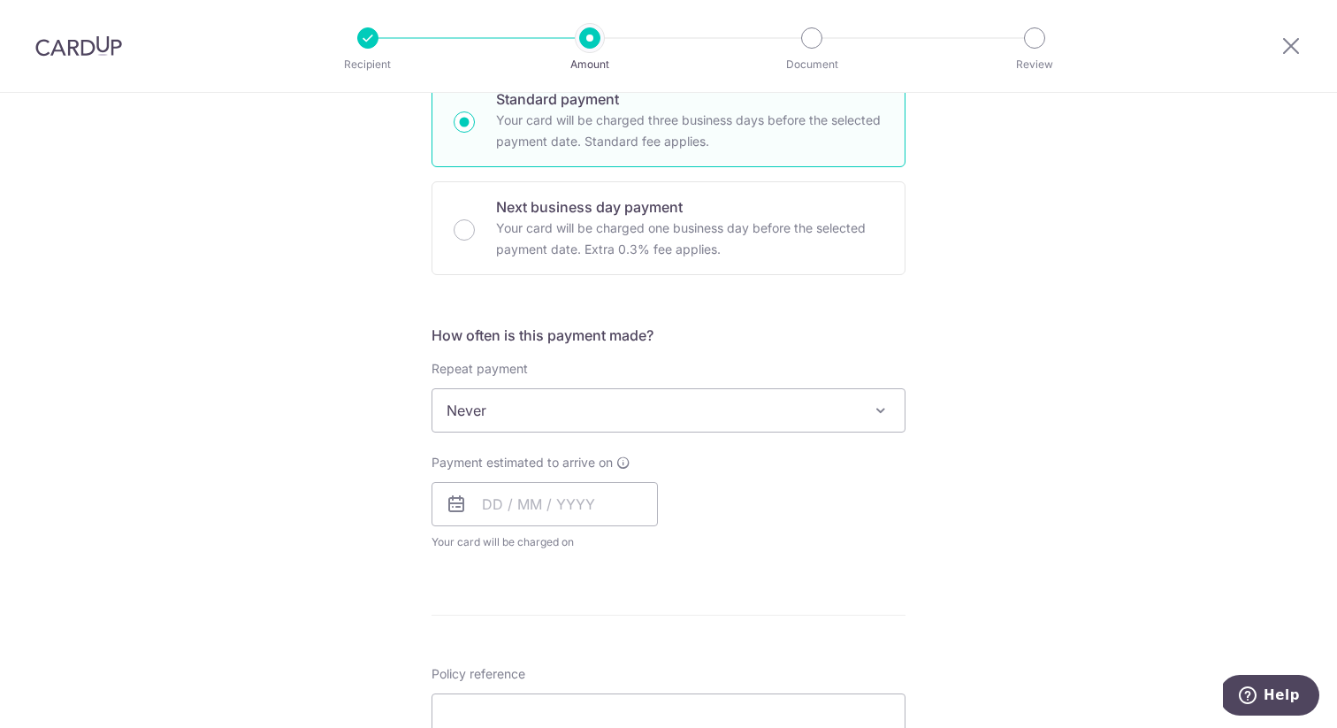
scroll to position [455, 0]
click at [493, 505] on input "text" at bounding box center [545, 502] width 226 height 44
click at [605, 684] on link "14" at bounding box center [609, 698] width 28 height 28
type input "[DATE]"
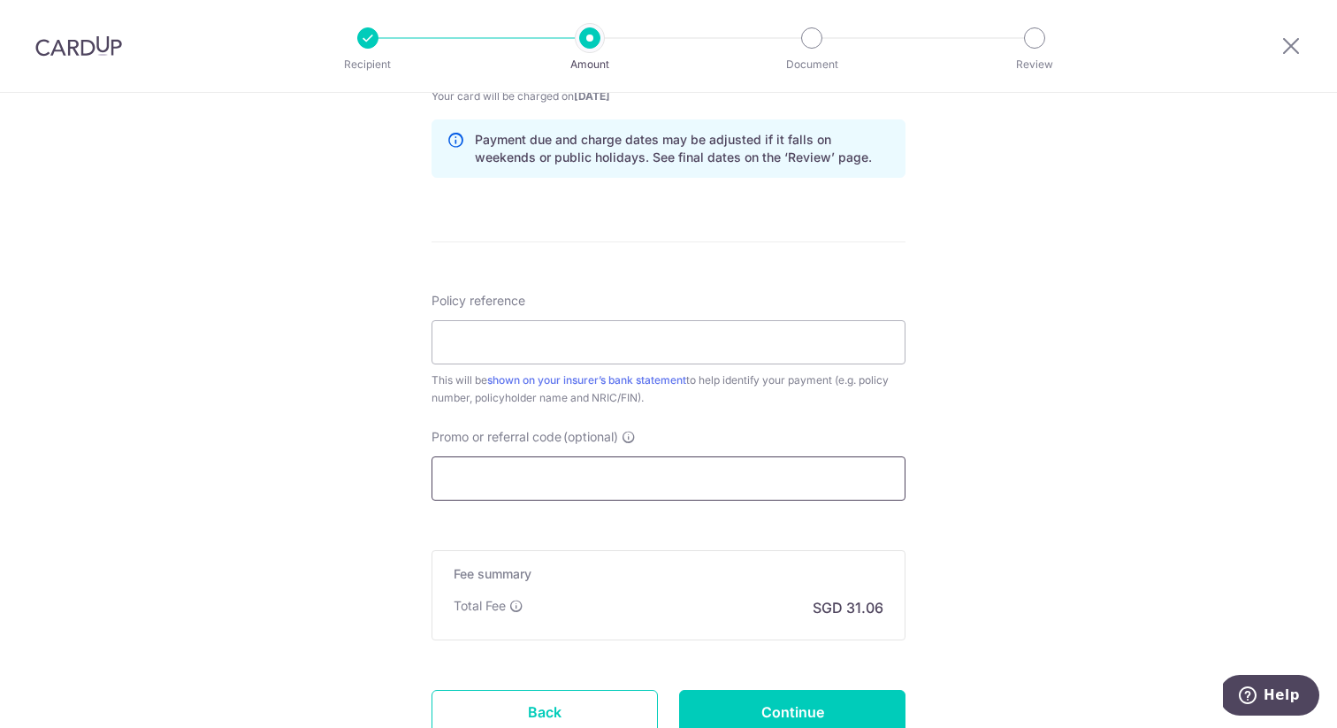
scroll to position [907, 0]
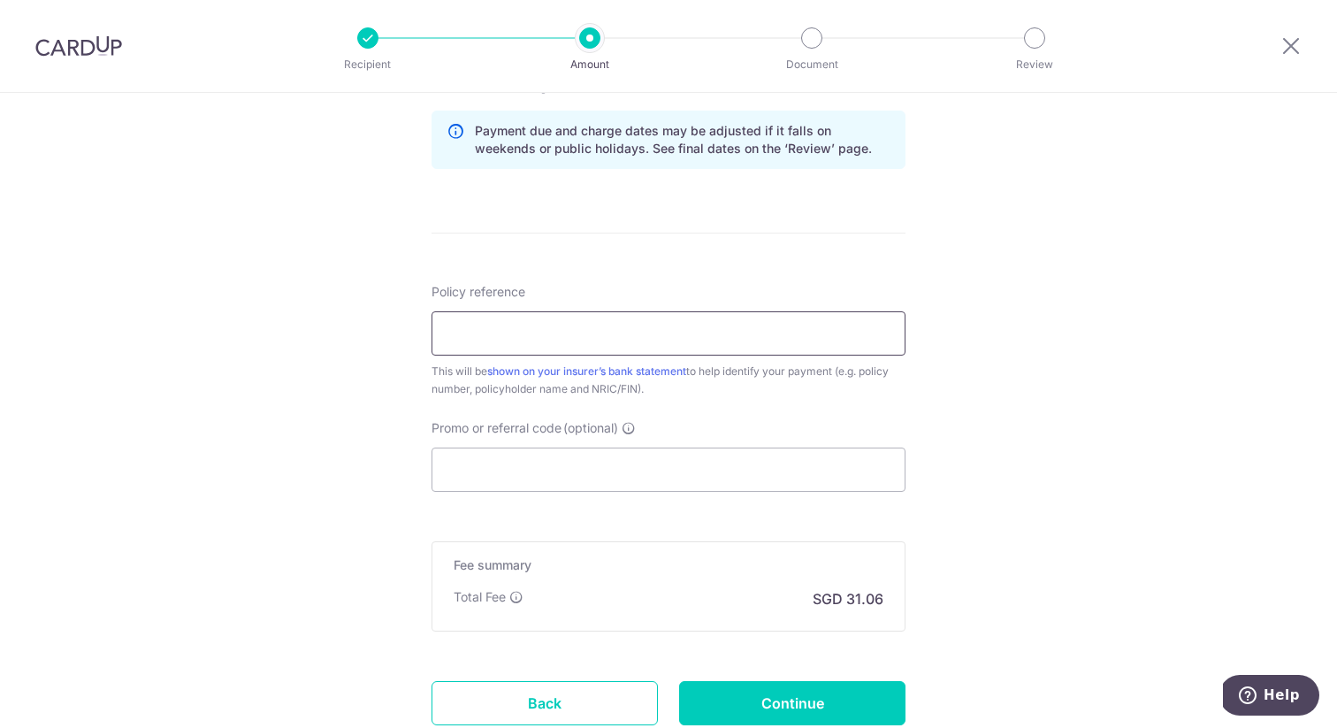
click at [654, 340] on input "Policy reference" at bounding box center [669, 333] width 474 height 44
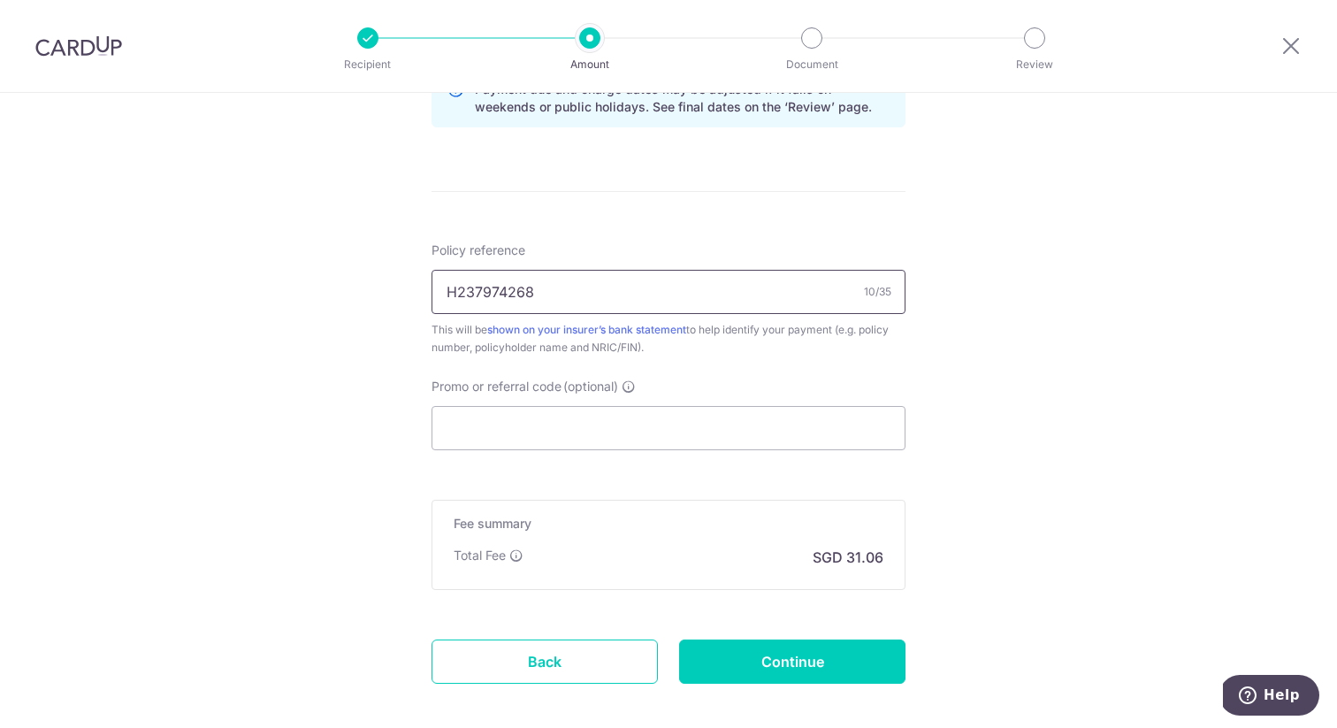
scroll to position [960, 0]
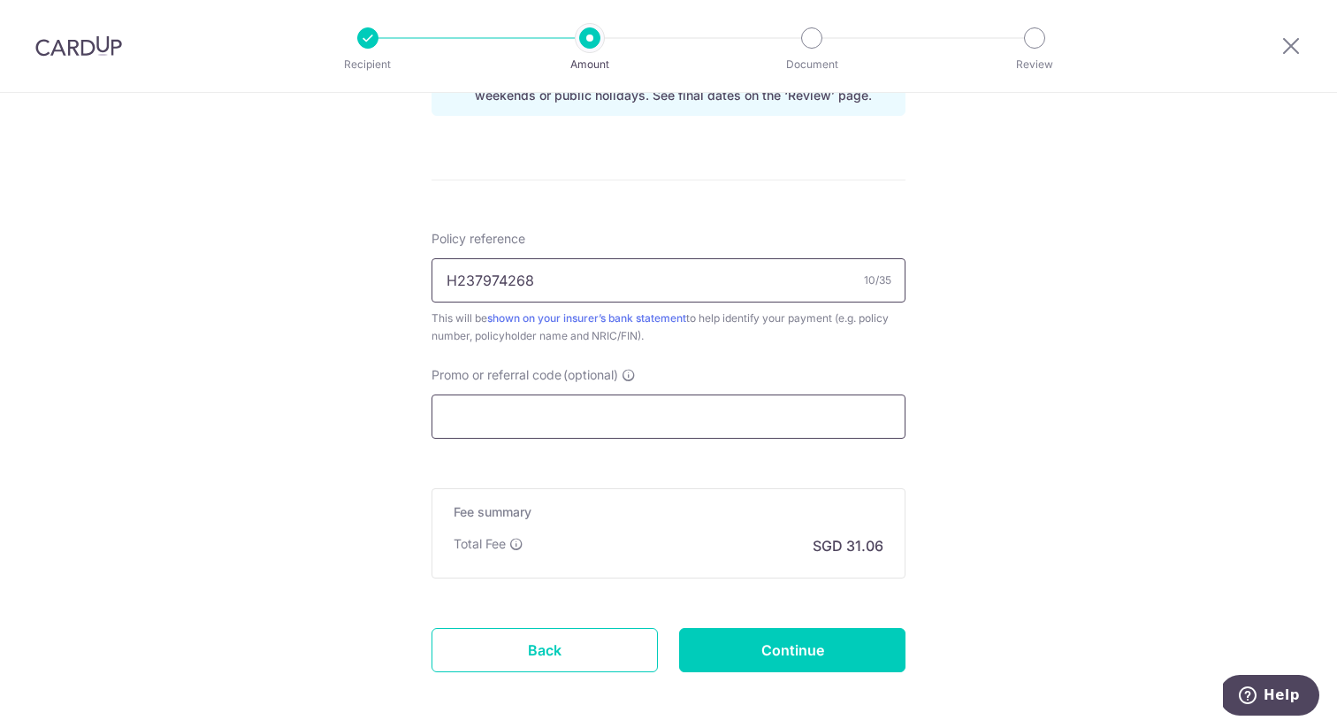
type input "H237974268"
click at [651, 427] on input "Promo or referral code (optional)" at bounding box center [669, 416] width 474 height 44
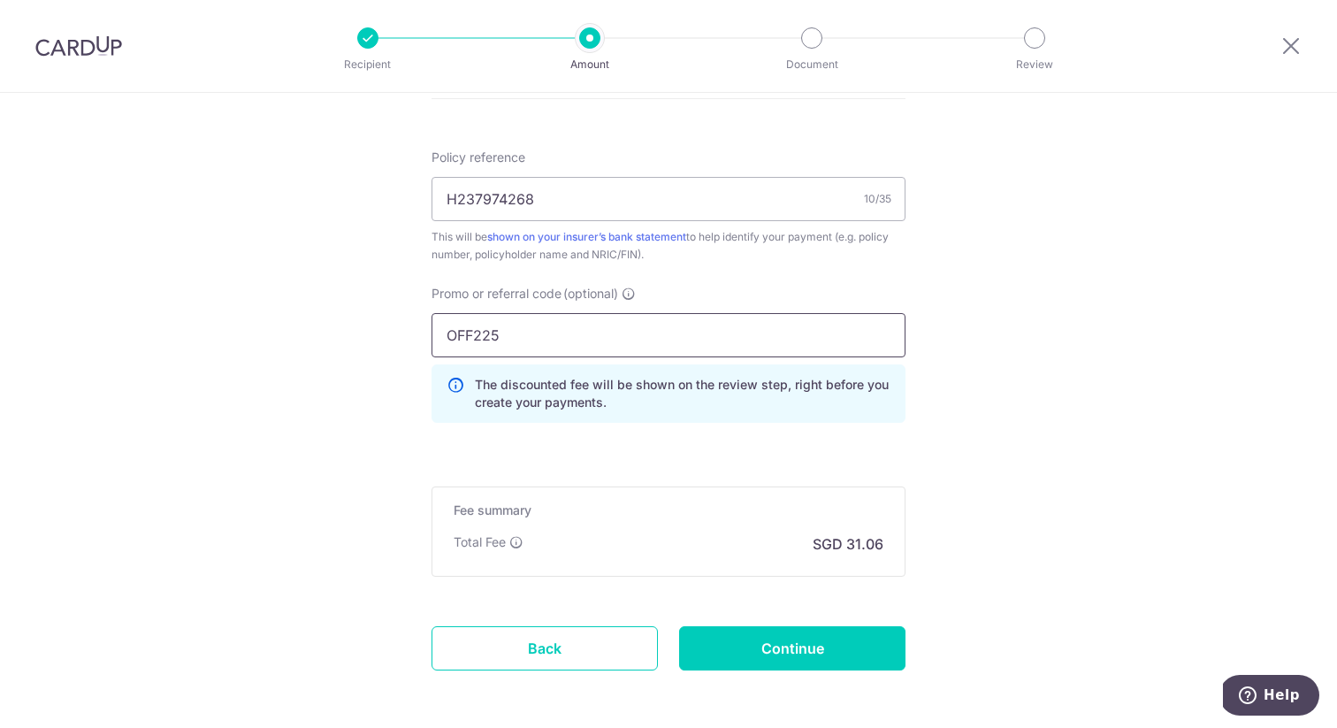
scroll to position [1117, 0]
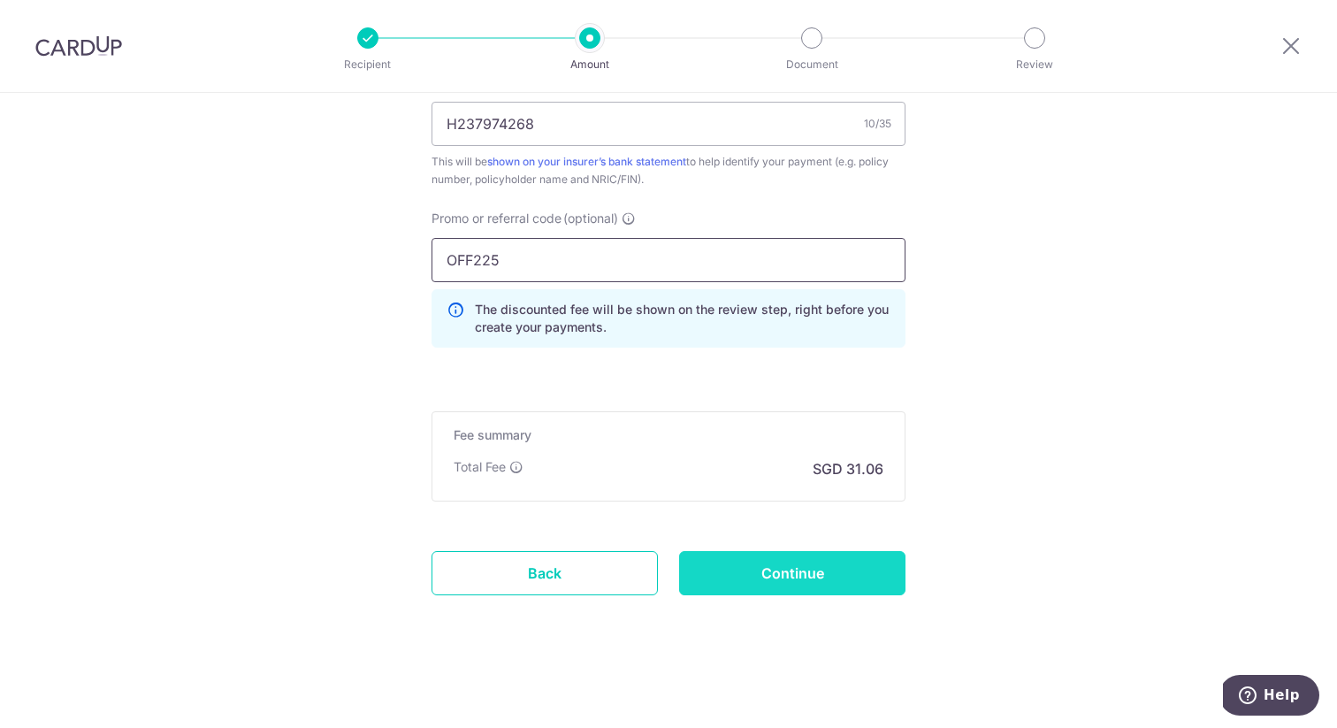
type input "OFF225"
click at [722, 566] on input "Continue" at bounding box center [792, 573] width 226 height 44
type input "Create Schedule"
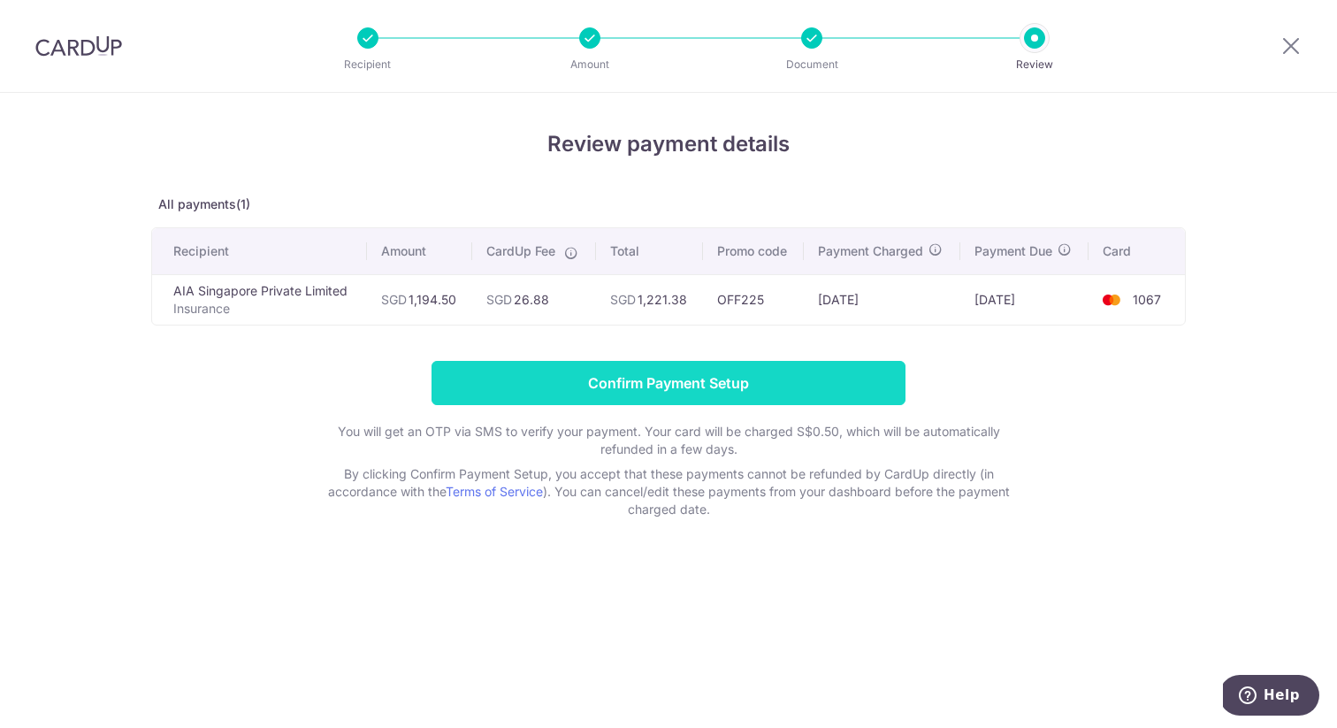
click at [750, 375] on input "Confirm Payment Setup" at bounding box center [669, 383] width 474 height 44
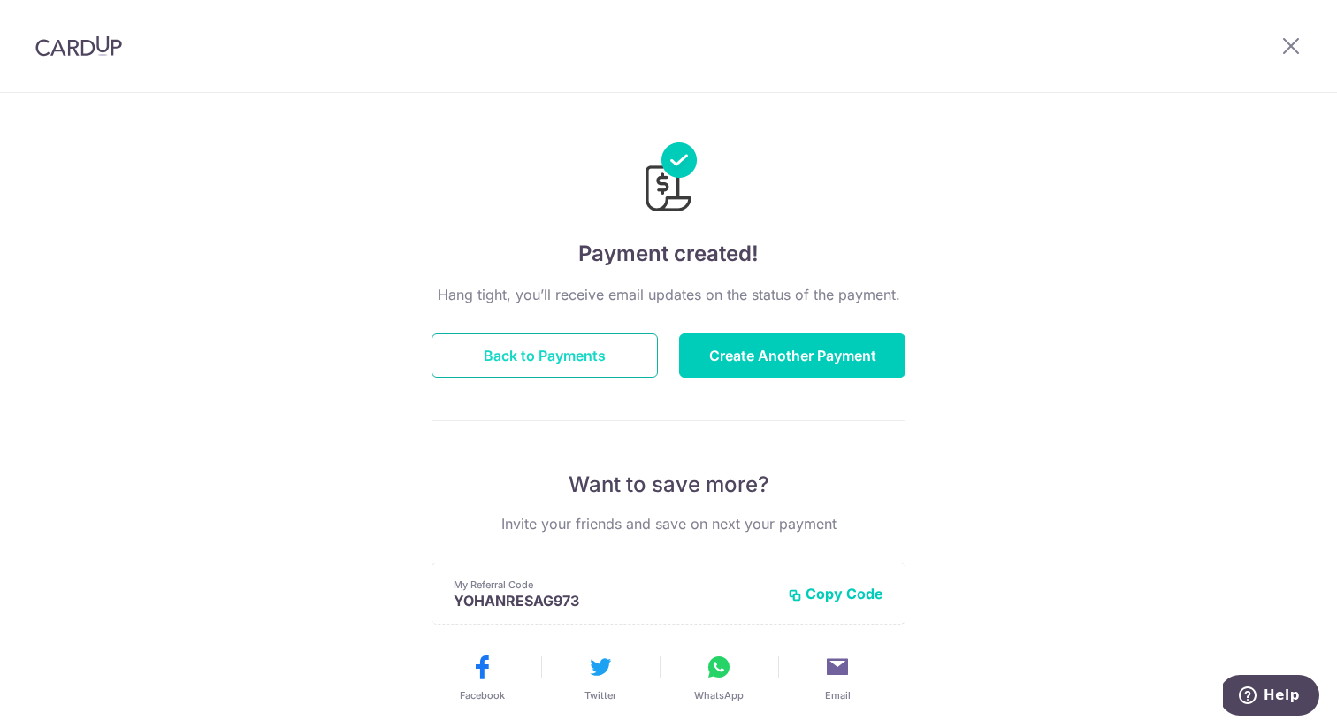
click at [607, 371] on button "Back to Payments" at bounding box center [545, 355] width 226 height 44
